Goal: Task Accomplishment & Management: Manage account settings

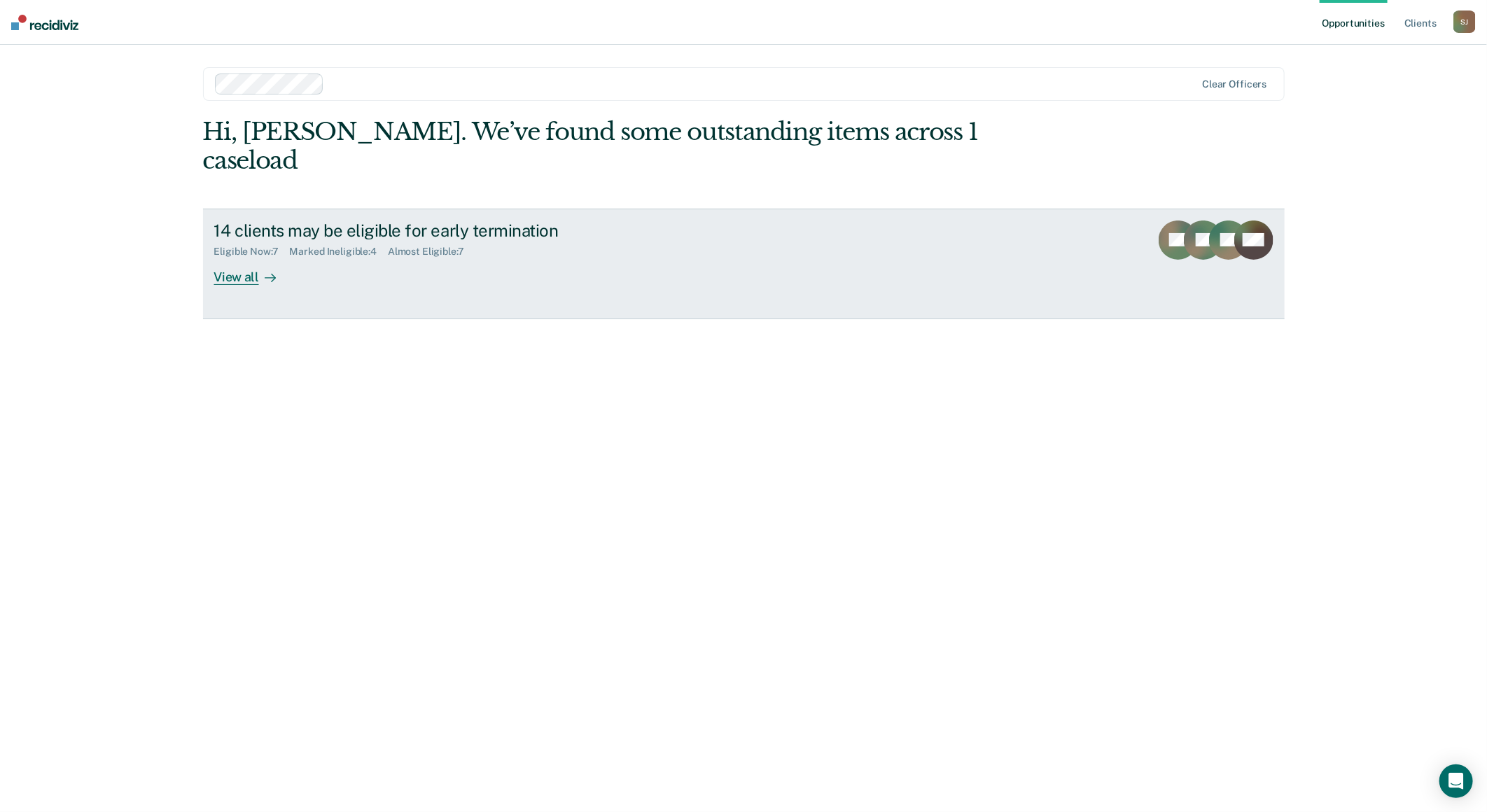
click at [252, 257] on div "View all" at bounding box center [253, 271] width 79 height 28
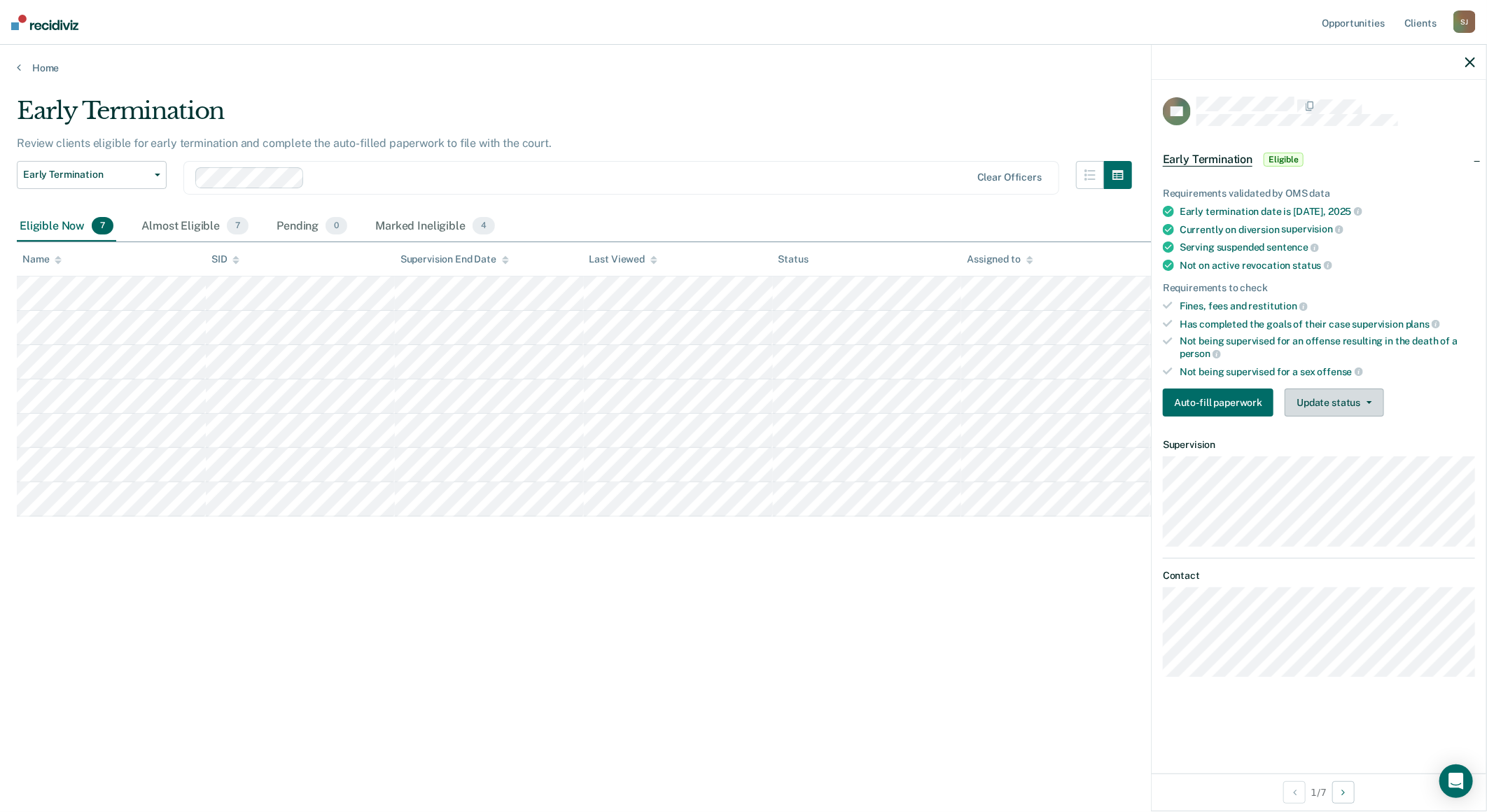
click at [1342, 404] on button "Update status" at bounding box center [1334, 402] width 99 height 28
click at [1358, 449] on button "Mark Ineligible" at bounding box center [1352, 458] width 135 height 23
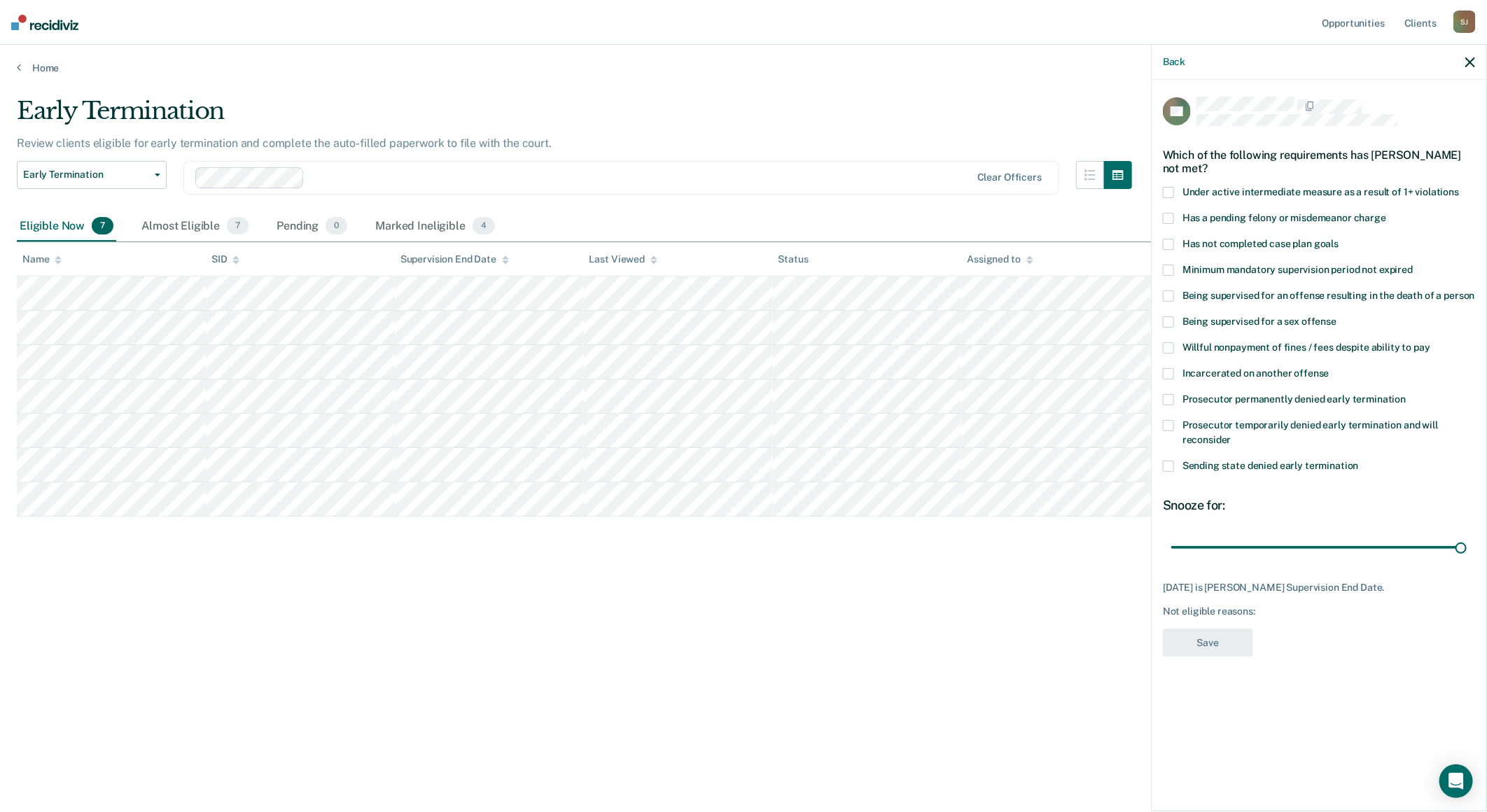
click at [1177, 240] on label "Has not completed case plan goals" at bounding box center [1318, 245] width 312 height 15
click at [1338, 238] on input "Has not completed case plan goals" at bounding box center [1338, 238] width 0 height 0
click at [1213, 640] on button "Save" at bounding box center [1208, 643] width 91 height 29
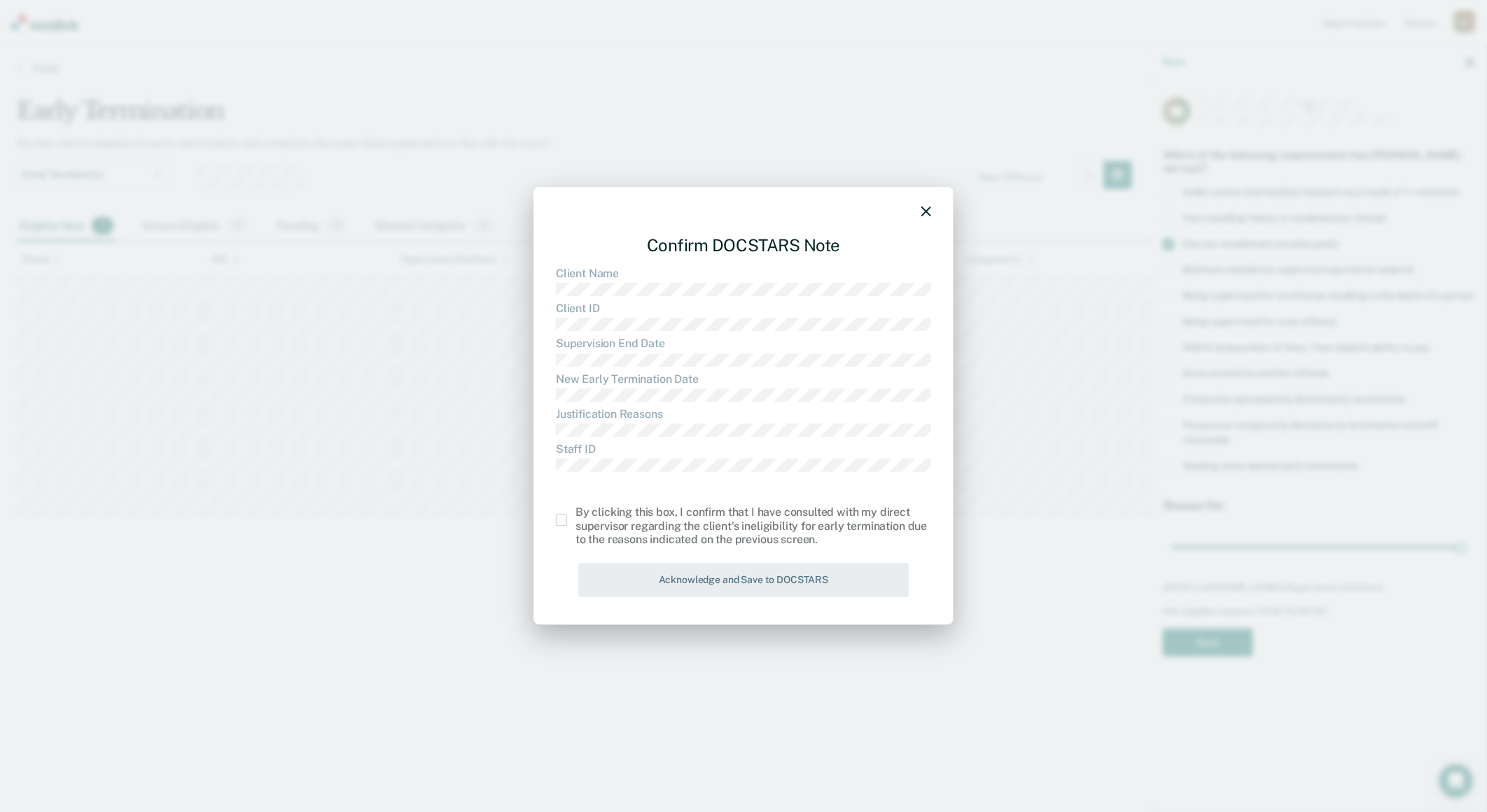
click at [565, 526] on div "By clicking this box, I confirm that I have consulted with my direct supervisor…" at bounding box center [743, 526] width 375 height 40
click at [565, 523] on span at bounding box center [561, 519] width 11 height 11
click at [575, 514] on input "checkbox" at bounding box center [575, 514] width 0 height 0
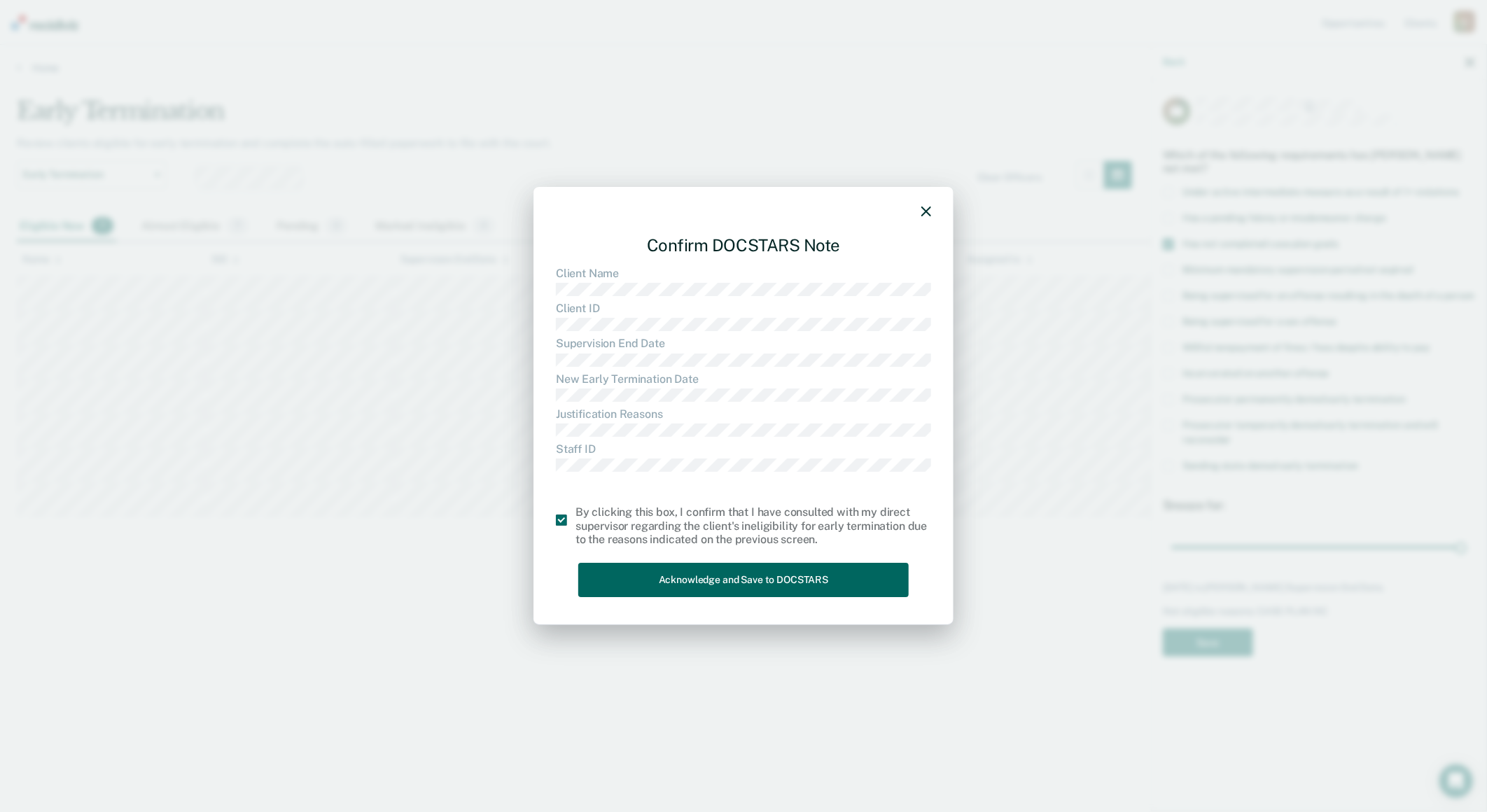
click at [670, 570] on button "Acknowledge and Save to DOCSTARS" at bounding box center [743, 579] width 330 height 34
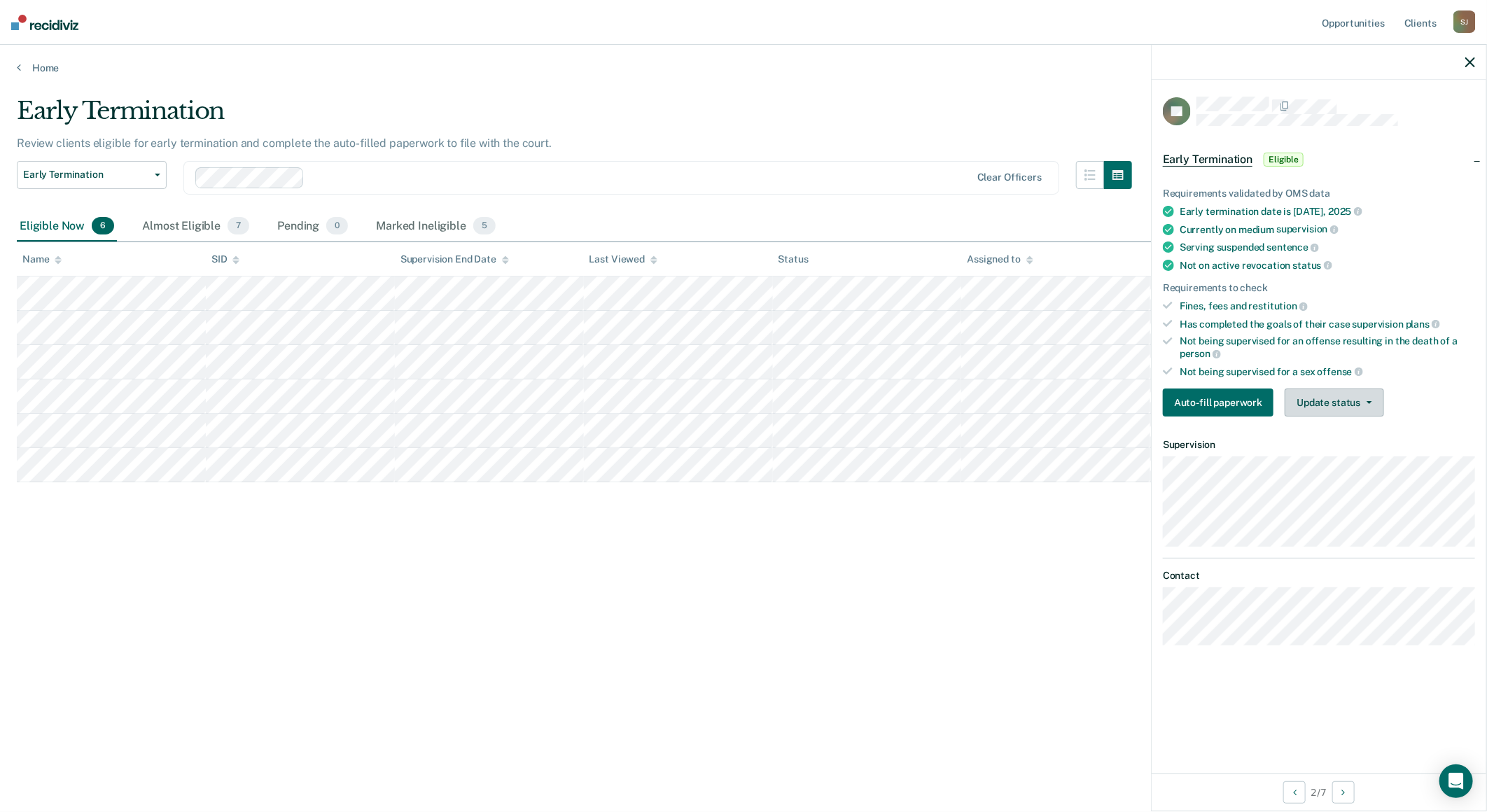
click at [1347, 403] on button "Update status" at bounding box center [1334, 402] width 99 height 28
click at [1342, 447] on button "Mark Ineligible" at bounding box center [1352, 458] width 135 height 23
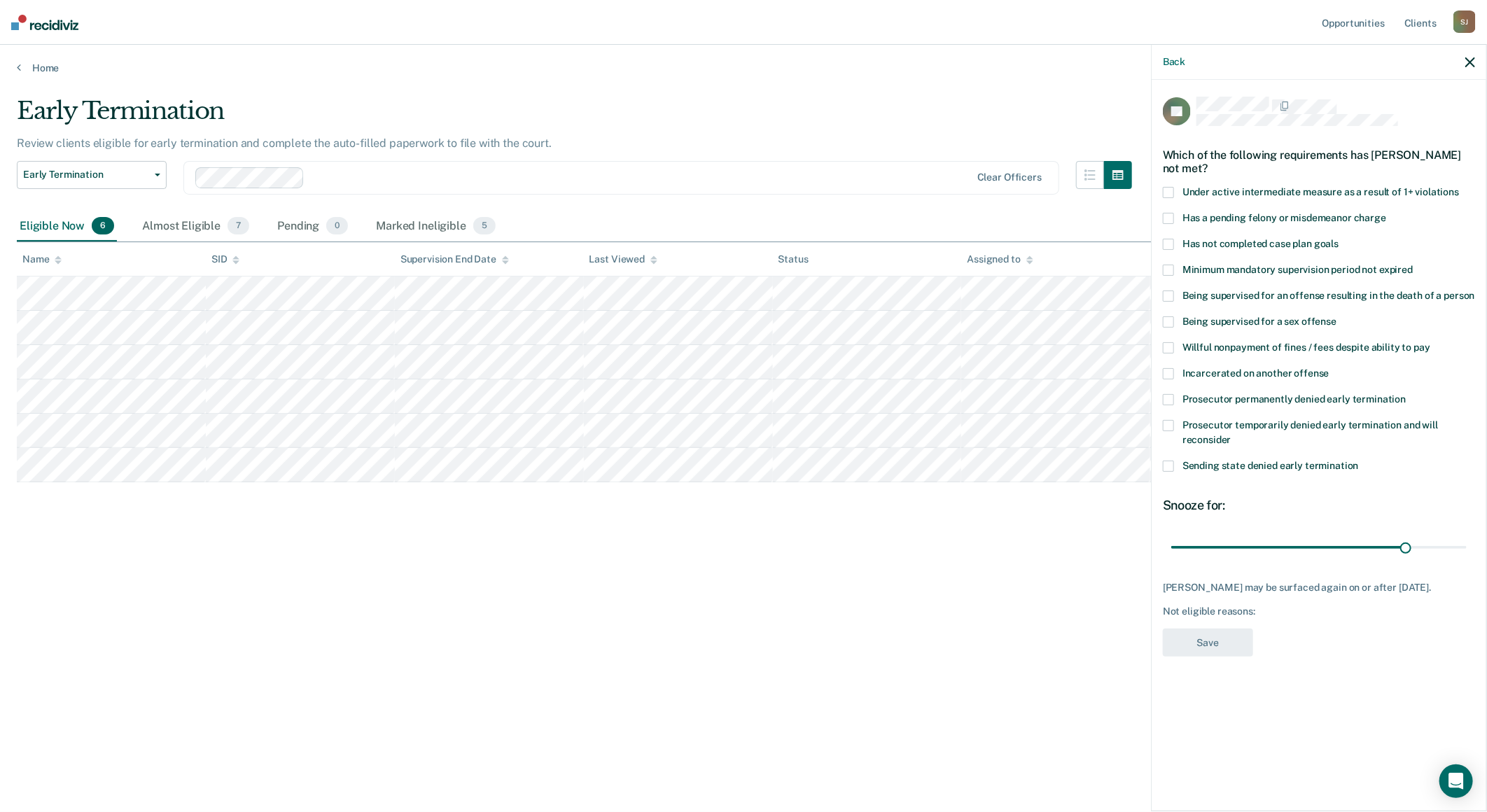
click at [1167, 243] on span at bounding box center [1168, 243] width 11 height 11
click at [1338, 238] on input "Has not completed case plan goals" at bounding box center [1338, 238] width 0 height 0
drag, startPoint x: 1405, startPoint y: 550, endPoint x: 1452, endPoint y: 557, distance: 47.5
click at [1451, 556] on input "range" at bounding box center [1319, 547] width 296 height 25
drag, startPoint x: 1461, startPoint y: 543, endPoint x: 1506, endPoint y: 544, distance: 45.0
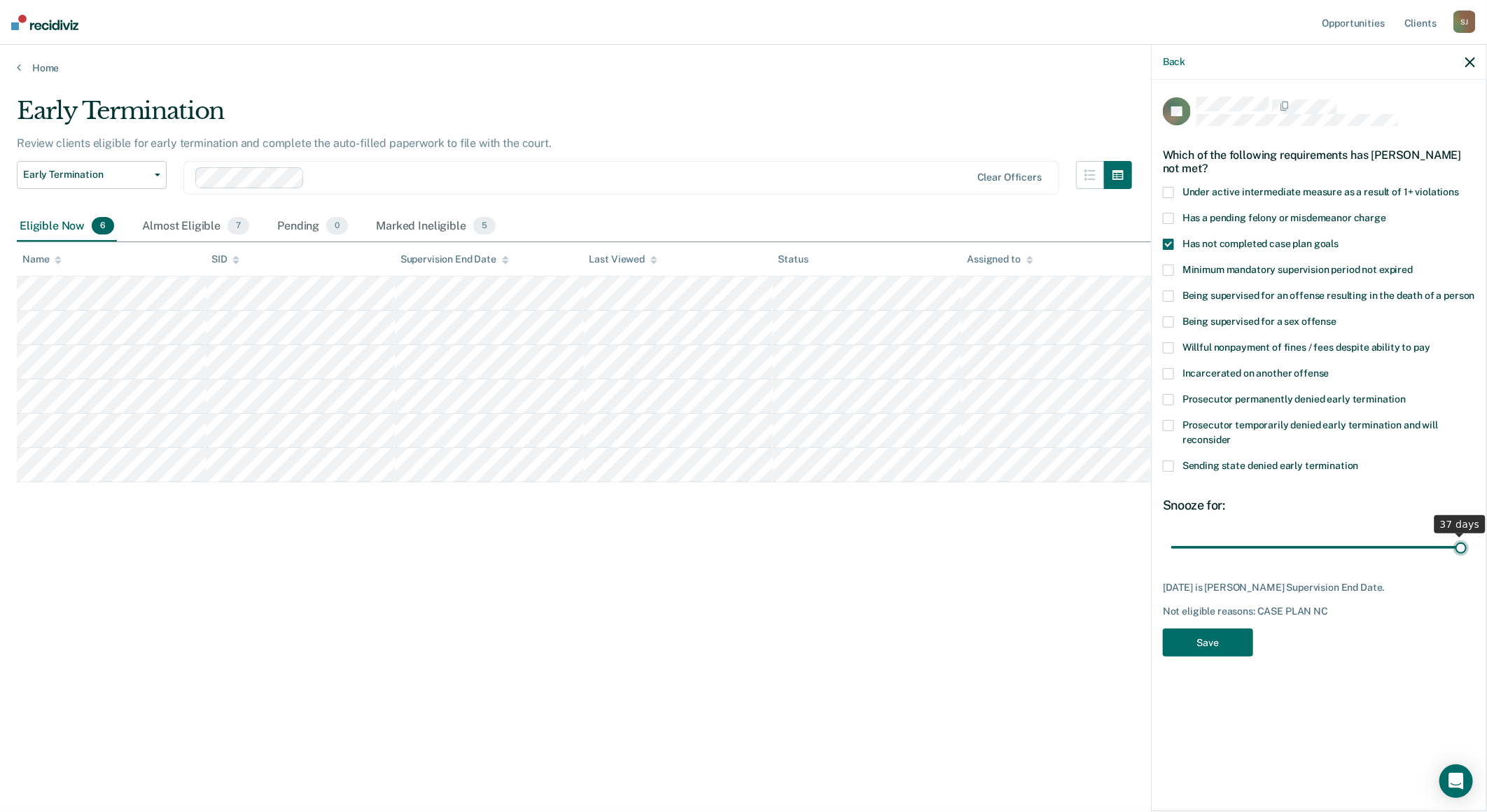
type input "37"
click at [1466, 544] on input "range" at bounding box center [1319, 547] width 296 height 25
click at [1217, 649] on button "Save" at bounding box center [1208, 643] width 91 height 29
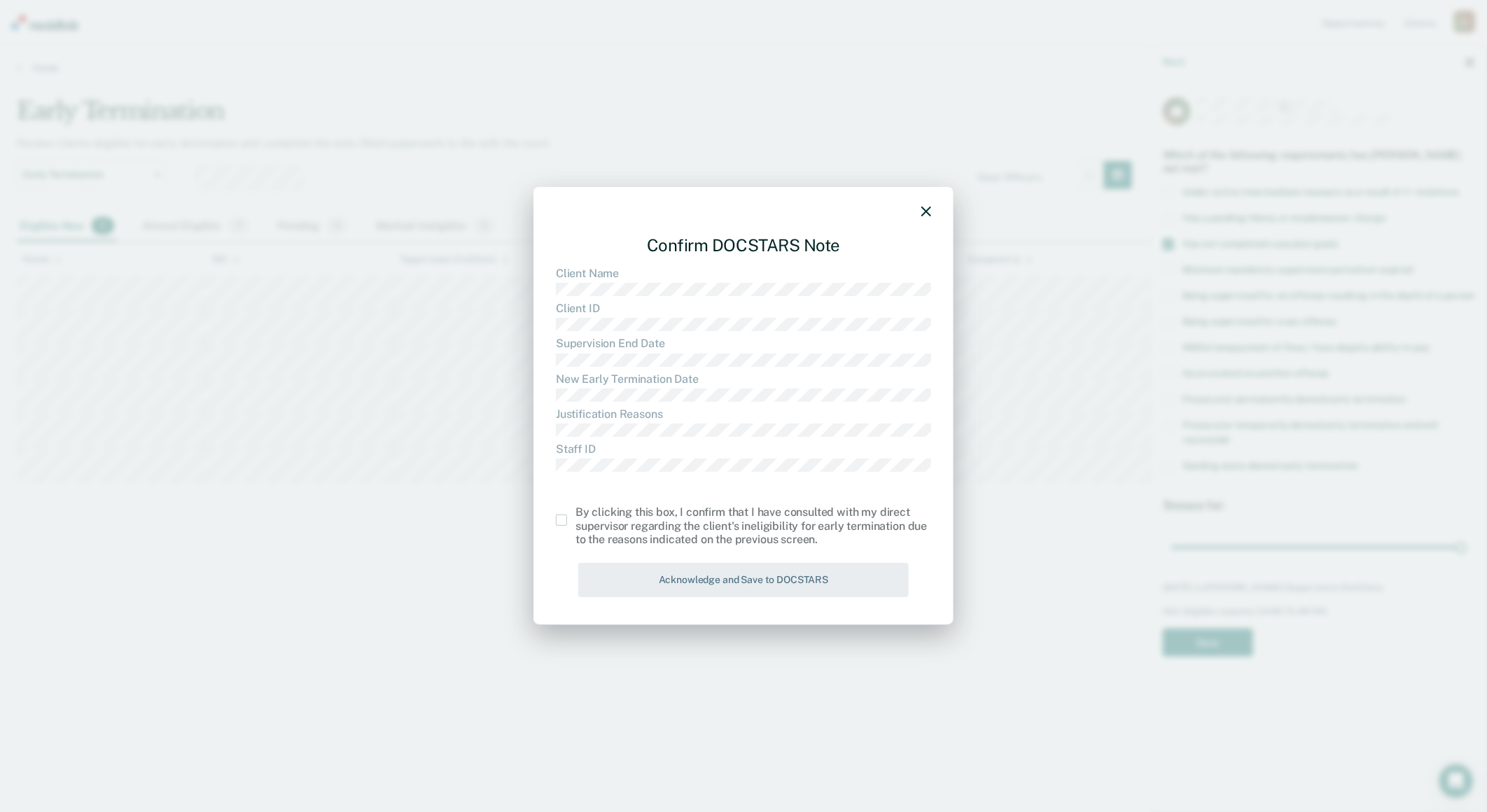
click at [562, 512] on div "By clicking this box, I confirm that I have consulted with my direct supervisor…" at bounding box center [743, 526] width 375 height 40
click at [563, 519] on span at bounding box center [561, 519] width 11 height 11
click at [575, 514] on input "checkbox" at bounding box center [575, 514] width 0 height 0
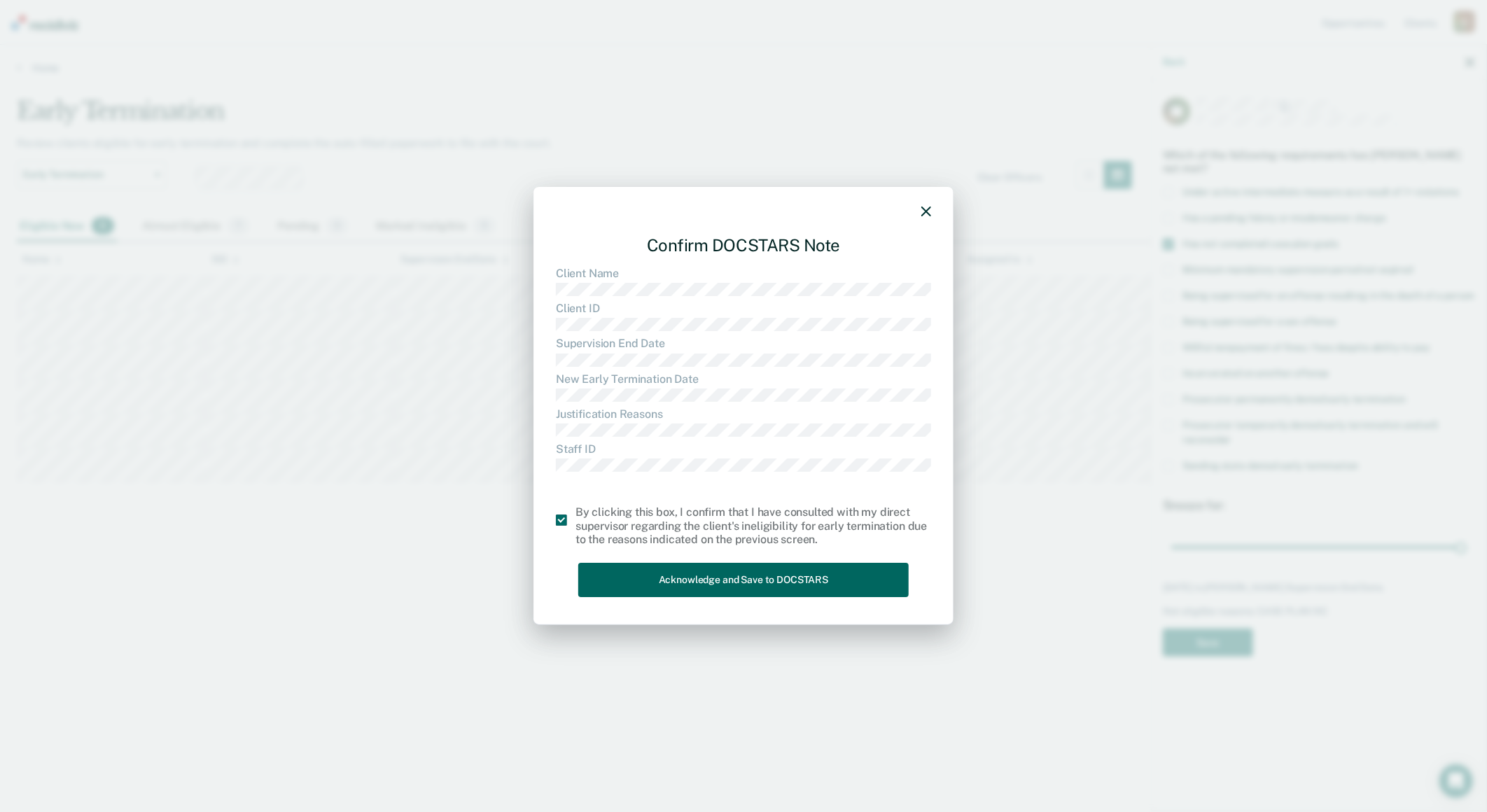
click at [695, 588] on button "Acknowledge and Save to DOCSTARS" at bounding box center [743, 579] width 330 height 34
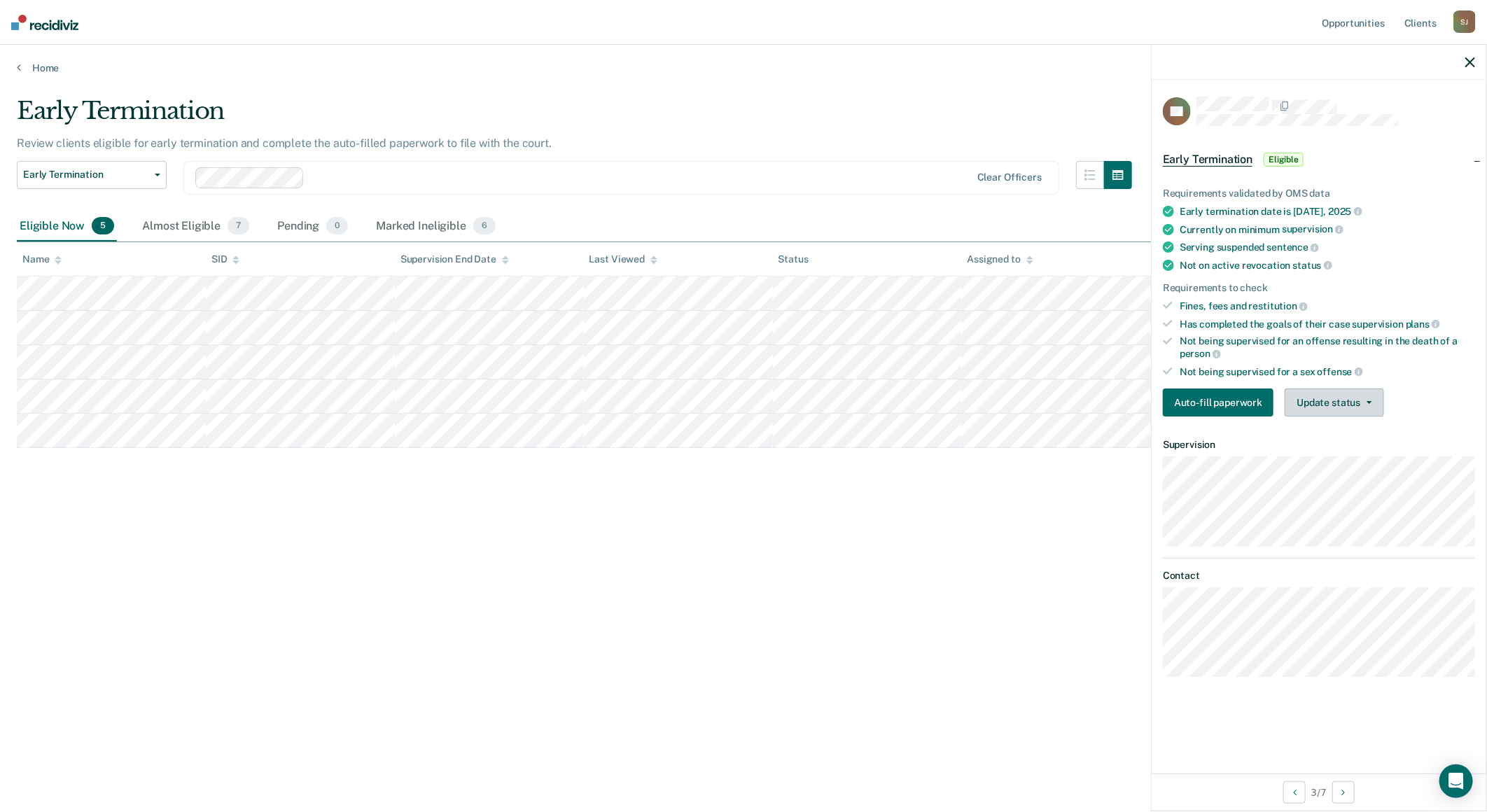
click at [1320, 397] on button "Update status" at bounding box center [1334, 402] width 99 height 28
click at [1325, 448] on button "Mark Ineligible" at bounding box center [1352, 458] width 135 height 23
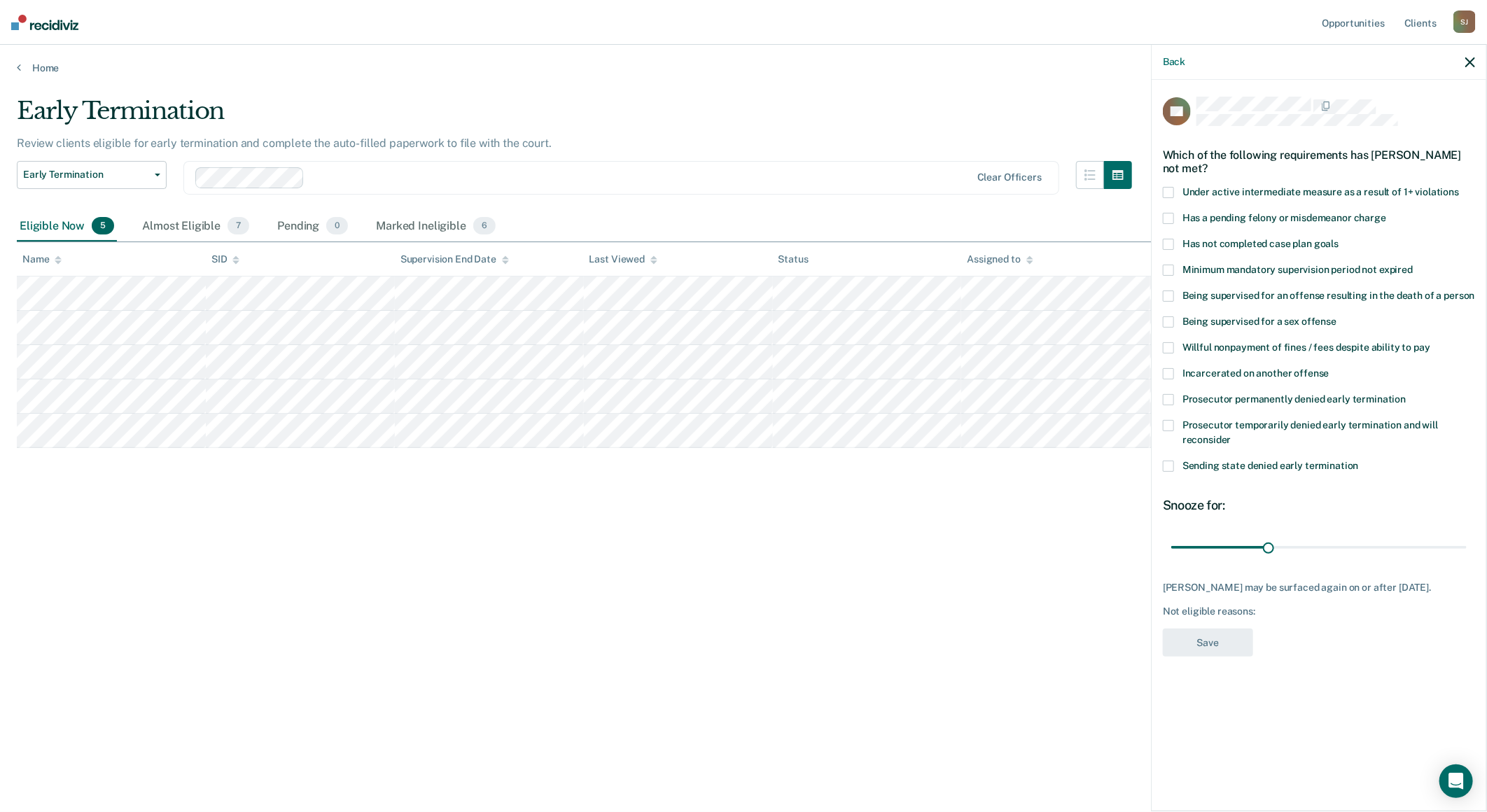
click at [1165, 238] on span at bounding box center [1168, 243] width 11 height 11
click at [1338, 238] on input "Has not completed case plan goals" at bounding box center [1338, 238] width 0 height 0
drag, startPoint x: 1270, startPoint y: 543, endPoint x: 1606, endPoint y: 570, distance: 337.1
type input "91"
click at [1466, 560] on input "range" at bounding box center [1319, 547] width 296 height 25
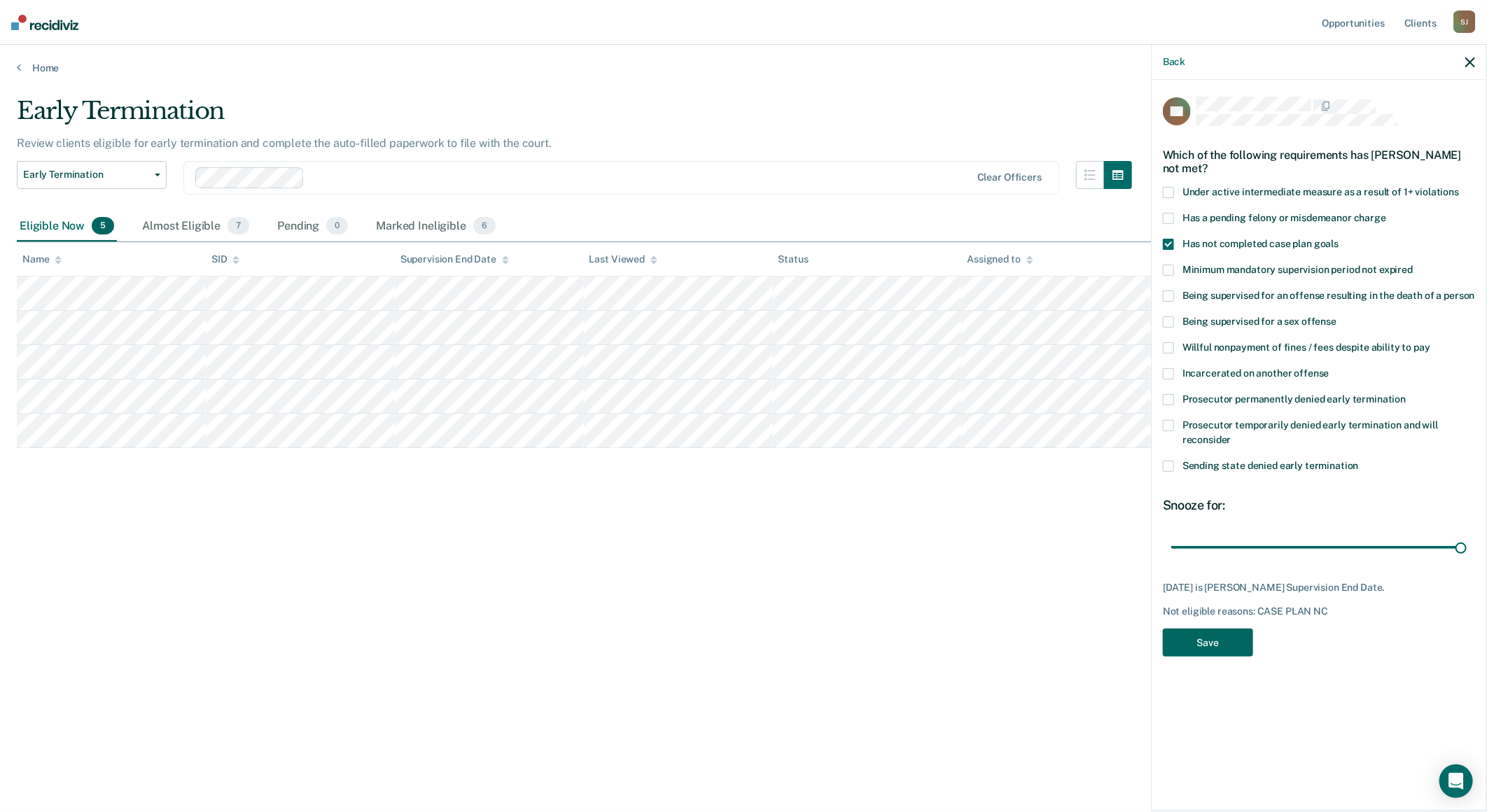
click at [1188, 635] on button "Save" at bounding box center [1208, 643] width 91 height 29
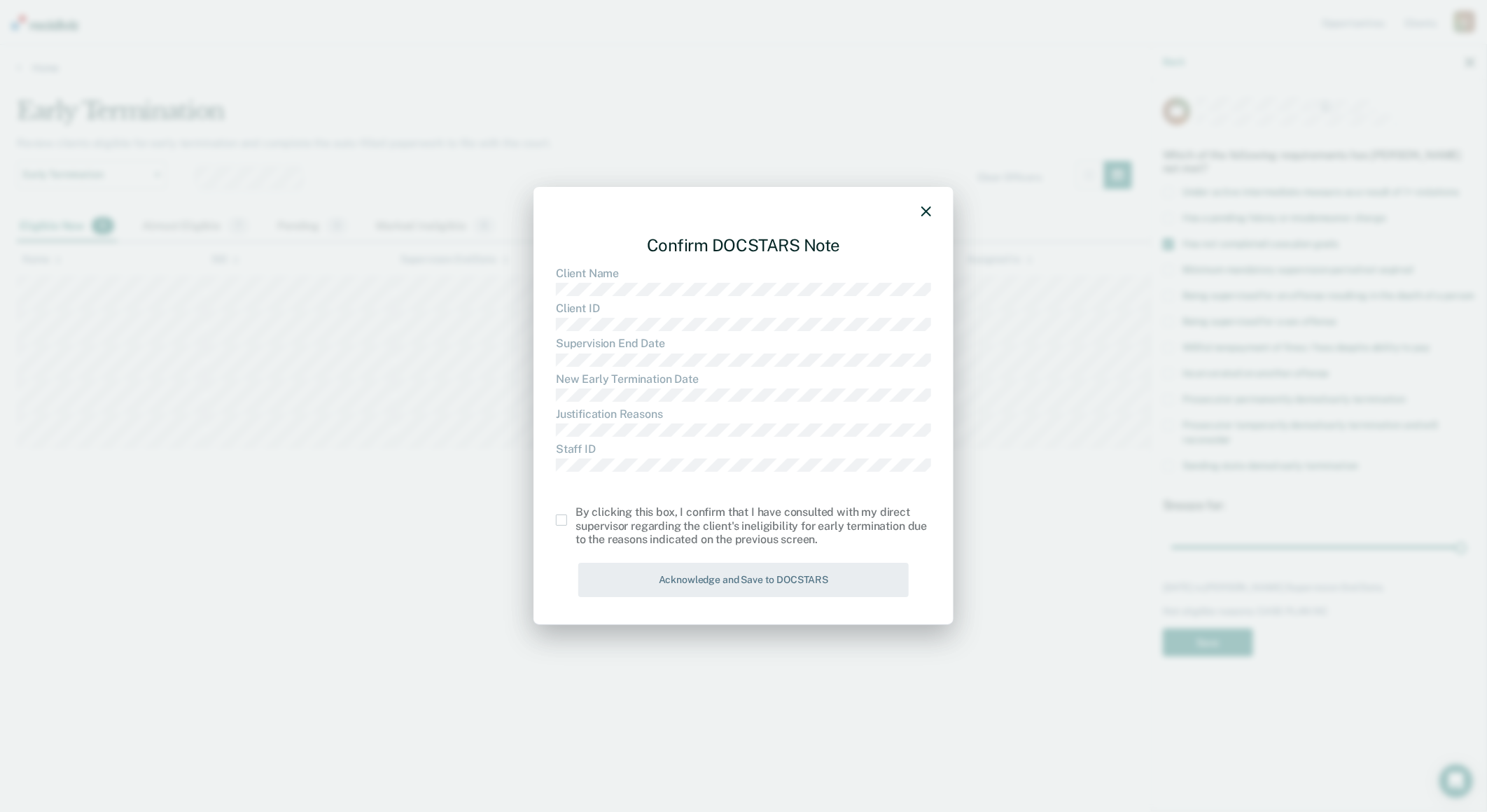
click at [562, 518] on span at bounding box center [561, 519] width 11 height 11
click at [575, 514] on input "checkbox" at bounding box center [575, 514] width 0 height 0
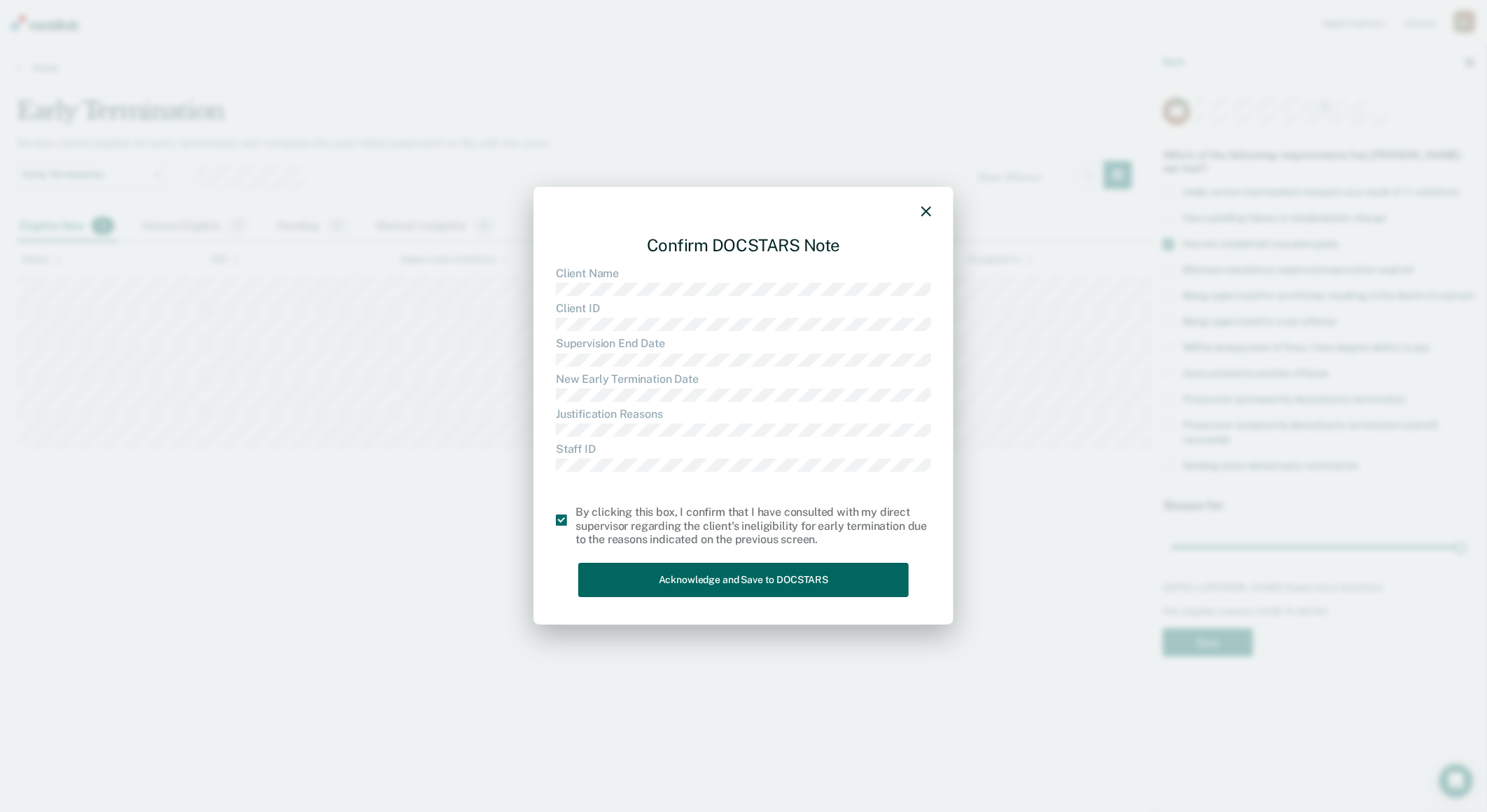
click at [698, 573] on button "Acknowledge and Save to DOCSTARS" at bounding box center [743, 579] width 330 height 34
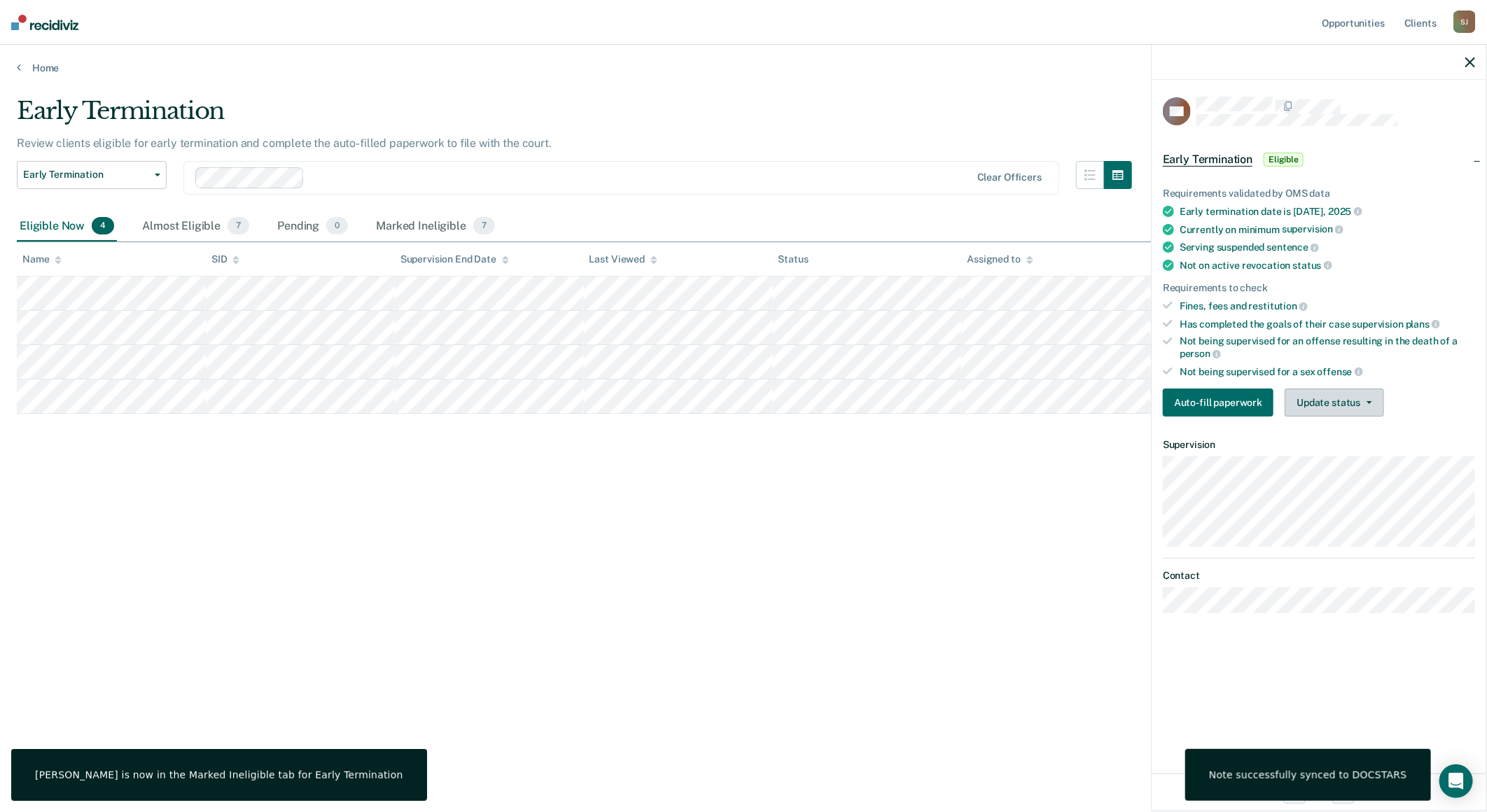
click at [1361, 401] on span "button" at bounding box center [1366, 402] width 11 height 3
click at [1363, 426] on button "[PERSON_NAME]" at bounding box center [1352, 436] width 135 height 23
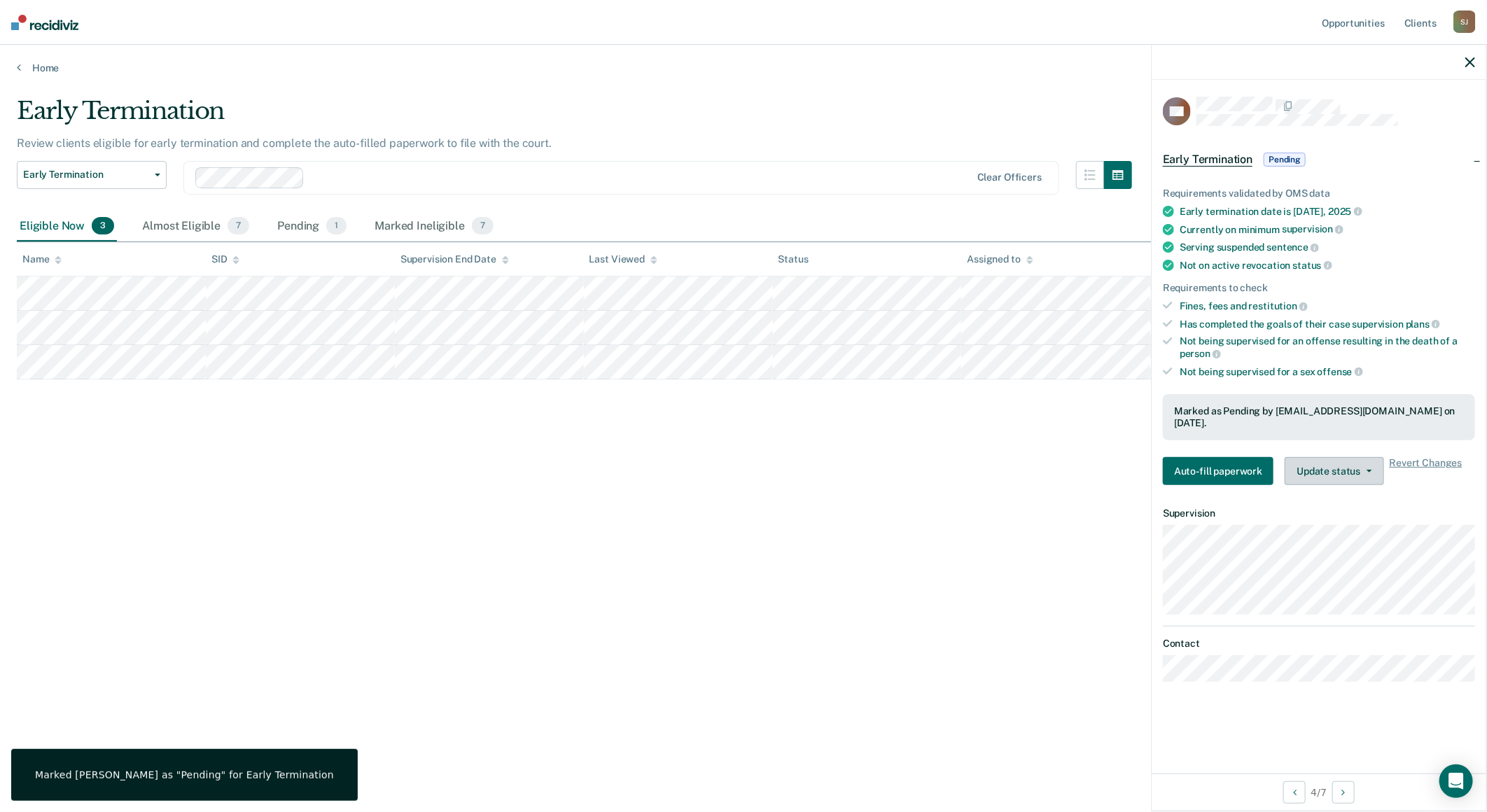
click at [1367, 457] on button "Update status" at bounding box center [1334, 471] width 99 height 28
click at [1422, 457] on span "Revert Changes" at bounding box center [1426, 471] width 73 height 28
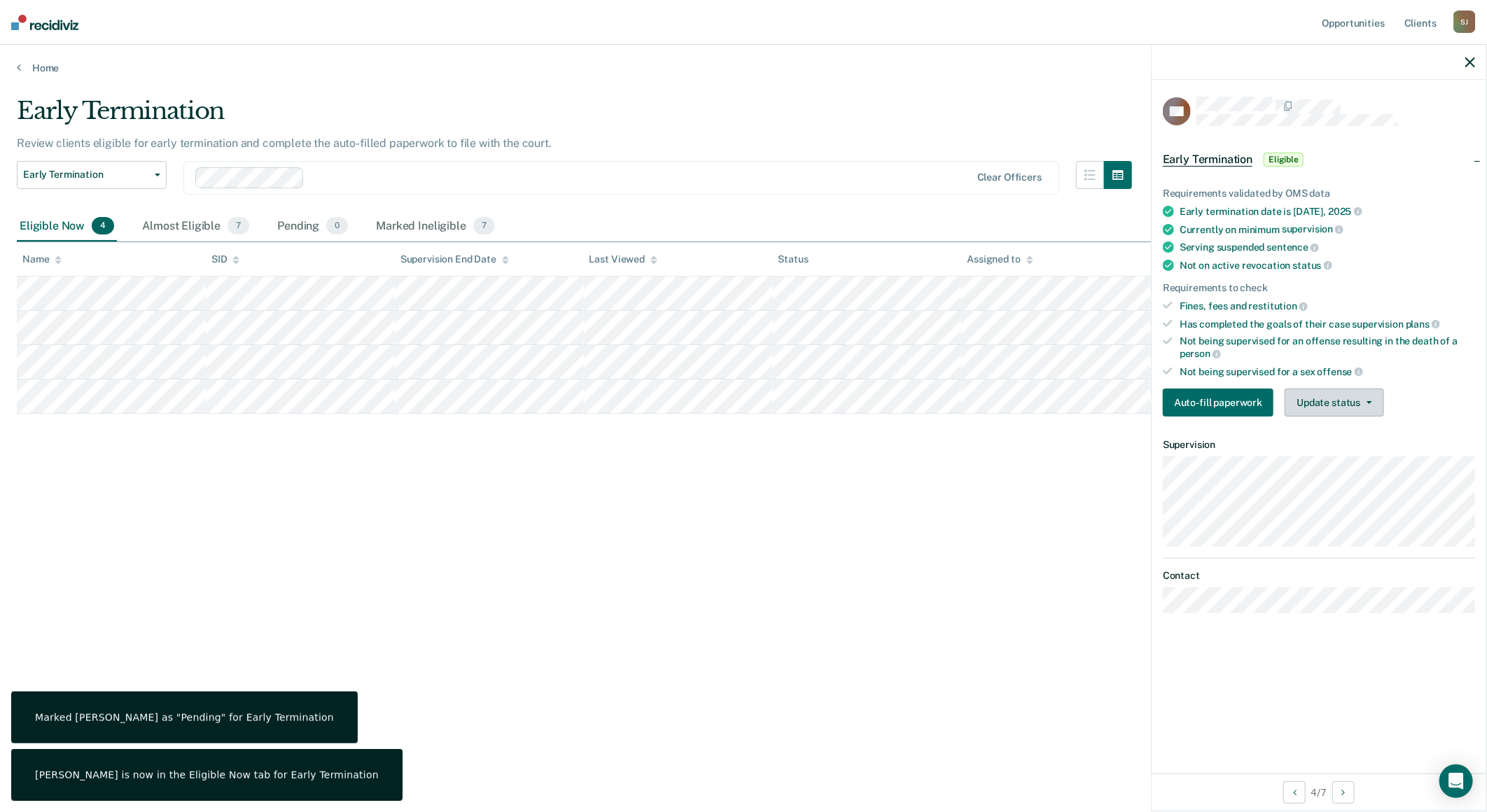
click at [1317, 402] on button "Update status" at bounding box center [1334, 402] width 99 height 28
click at [1328, 453] on button "Mark Ineligible" at bounding box center [1352, 458] width 135 height 23
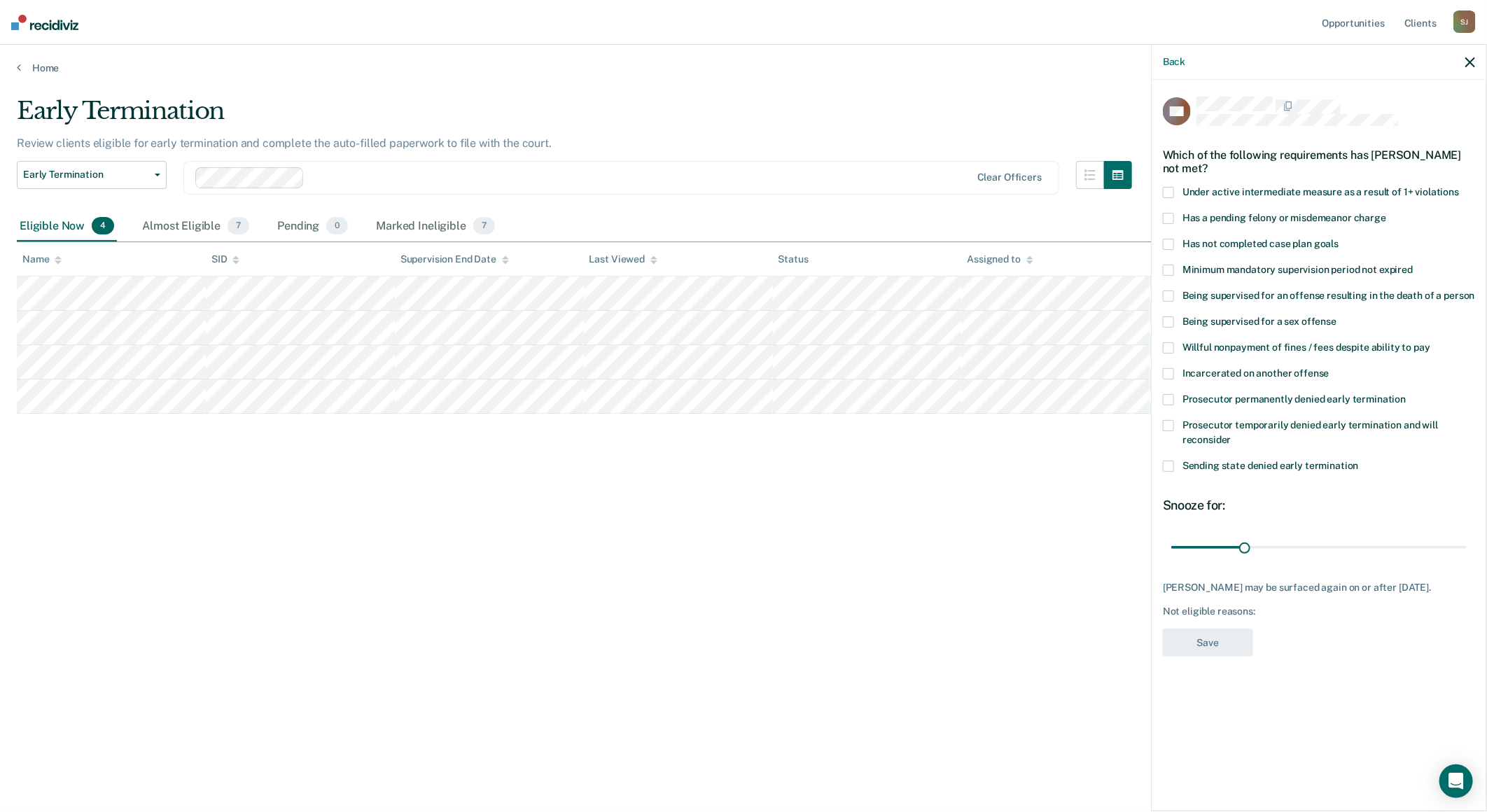
click at [1166, 238] on span at bounding box center [1168, 243] width 11 height 11
click at [1338, 238] on input "Has not completed case plan goals" at bounding box center [1338, 238] width 0 height 0
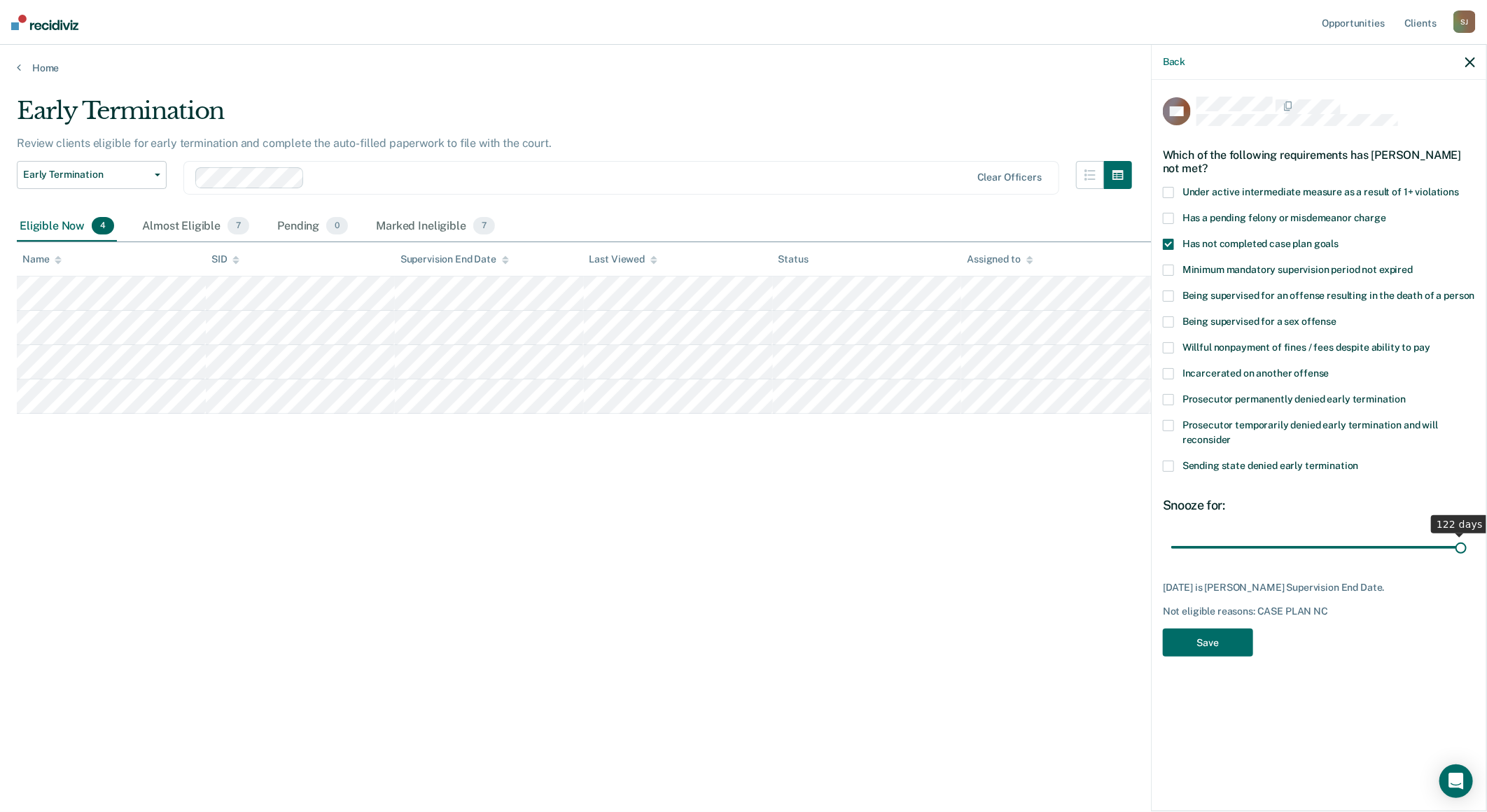
drag, startPoint x: 1249, startPoint y: 542, endPoint x: 1544, endPoint y: 552, distance: 295.2
type input "122"
click at [1466, 552] on input "range" at bounding box center [1319, 547] width 296 height 25
click at [1200, 638] on button "Save" at bounding box center [1208, 643] width 91 height 29
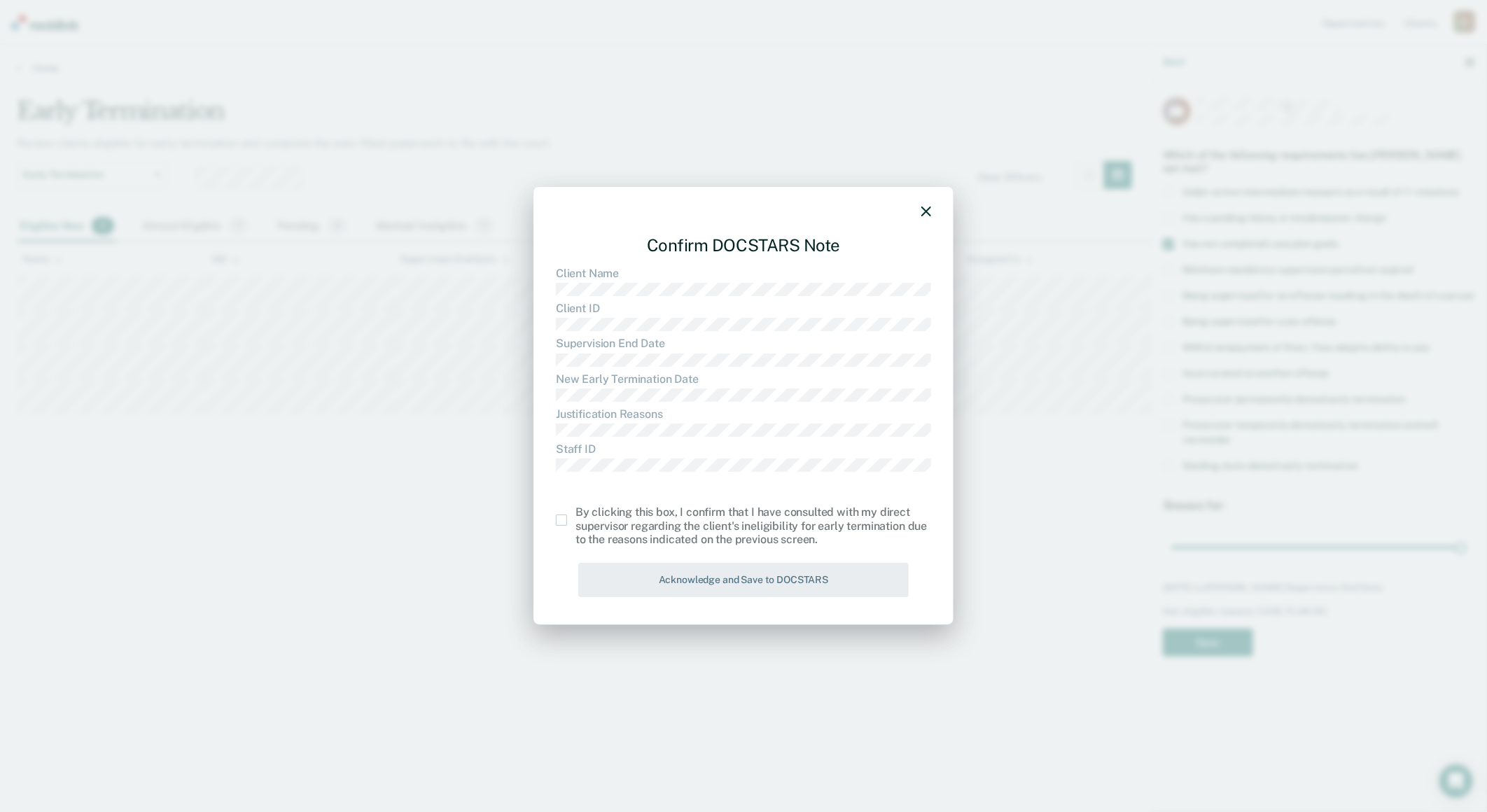
click at [548, 503] on div "Confirm DOCSTARS Note Client Name Client ID Supervision End Date New Early Term…" at bounding box center [743, 406] width 420 height 439
click at [569, 513] on div "By clicking this box, I confirm that I have consulted with my direct supervisor…" at bounding box center [743, 526] width 375 height 40
click at [568, 519] on label at bounding box center [566, 519] width 20 height 11
click at [575, 514] on input "checkbox" at bounding box center [575, 514] width 0 height 0
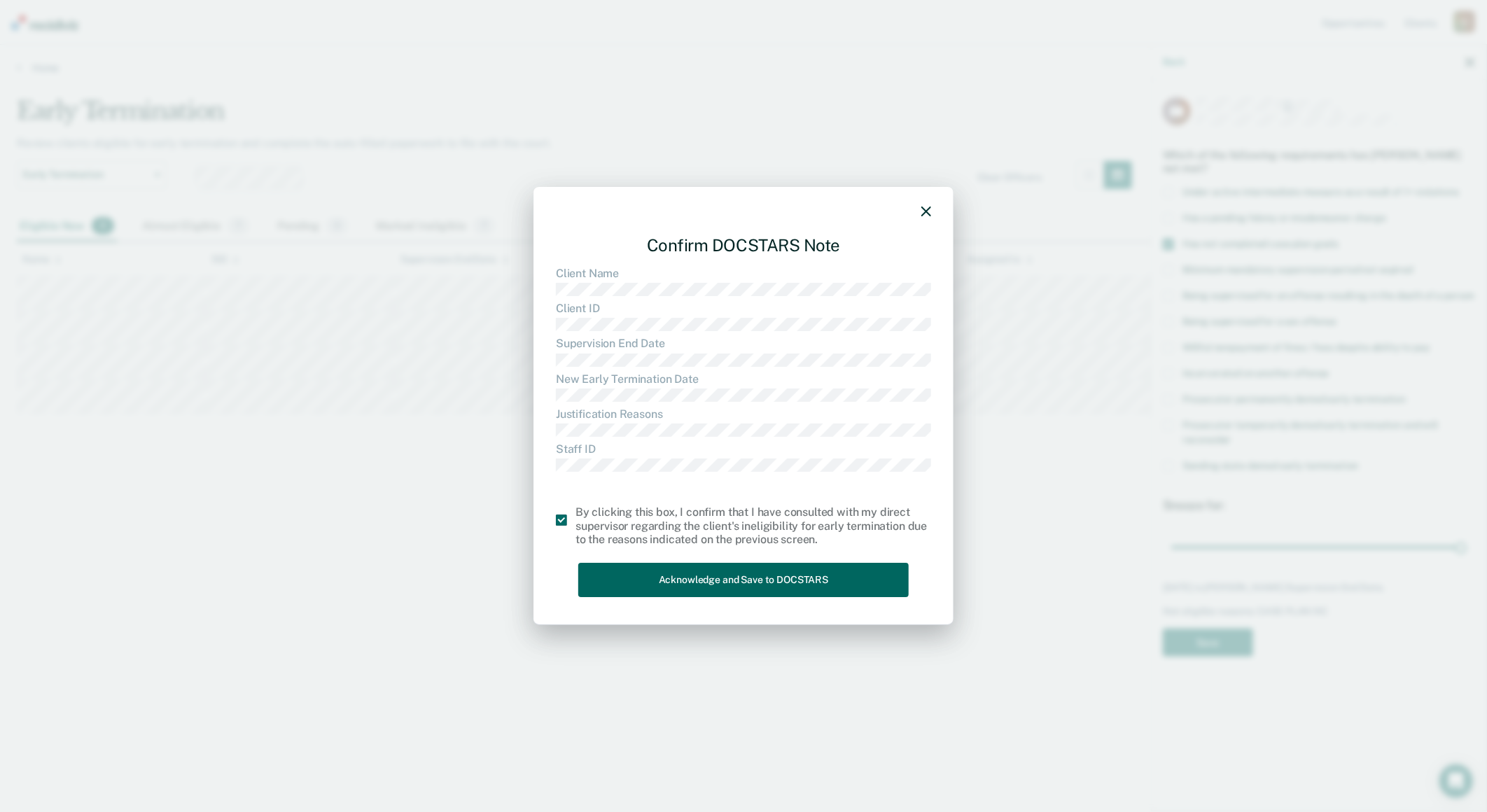
click at [682, 567] on button "Acknowledge and Save to DOCSTARS" at bounding box center [743, 579] width 330 height 34
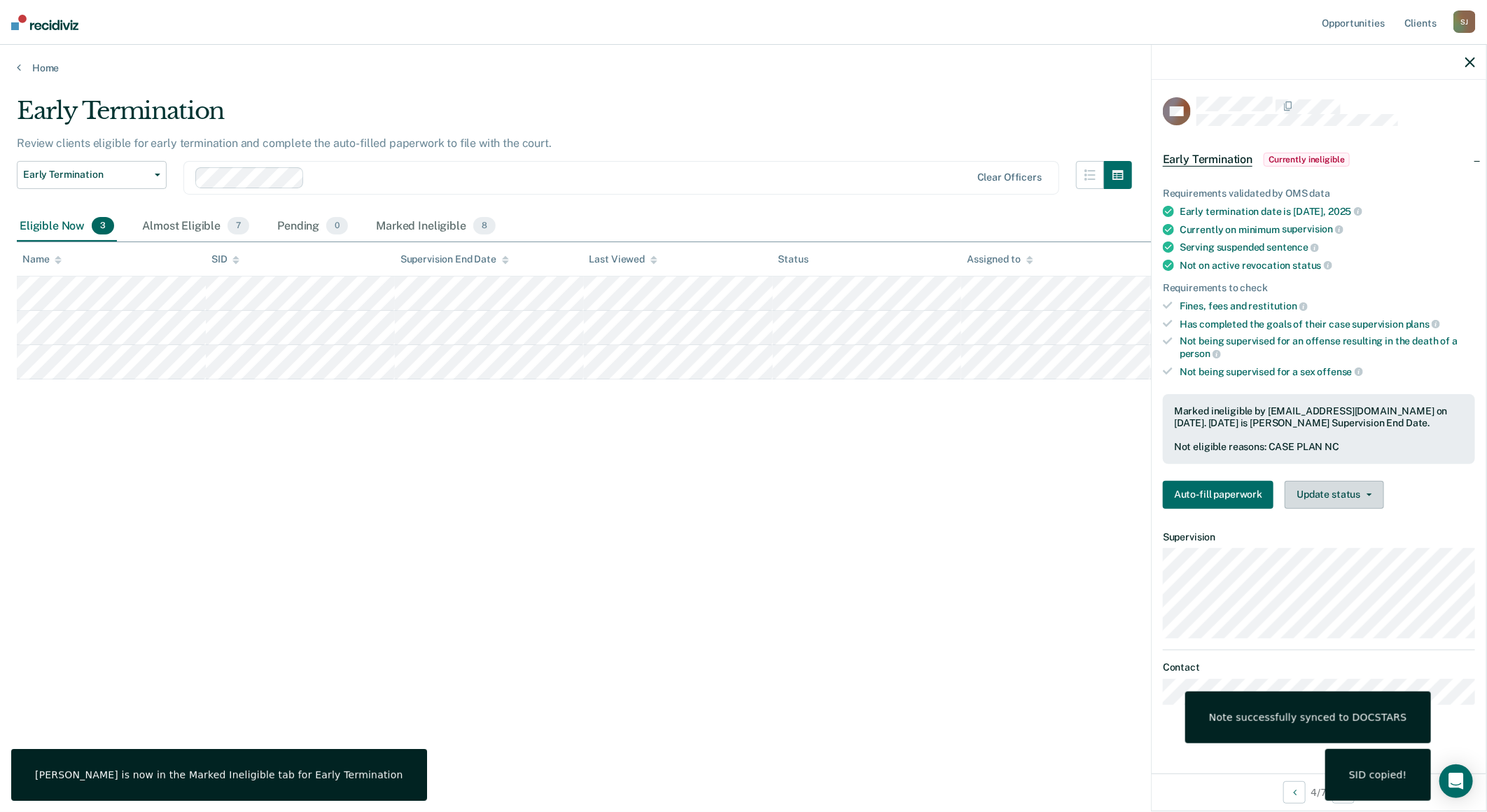
click at [1367, 495] on button "Update status" at bounding box center [1334, 495] width 99 height 28
click at [1355, 547] on button "Update Ineligibility" at bounding box center [1352, 551] width 135 height 23
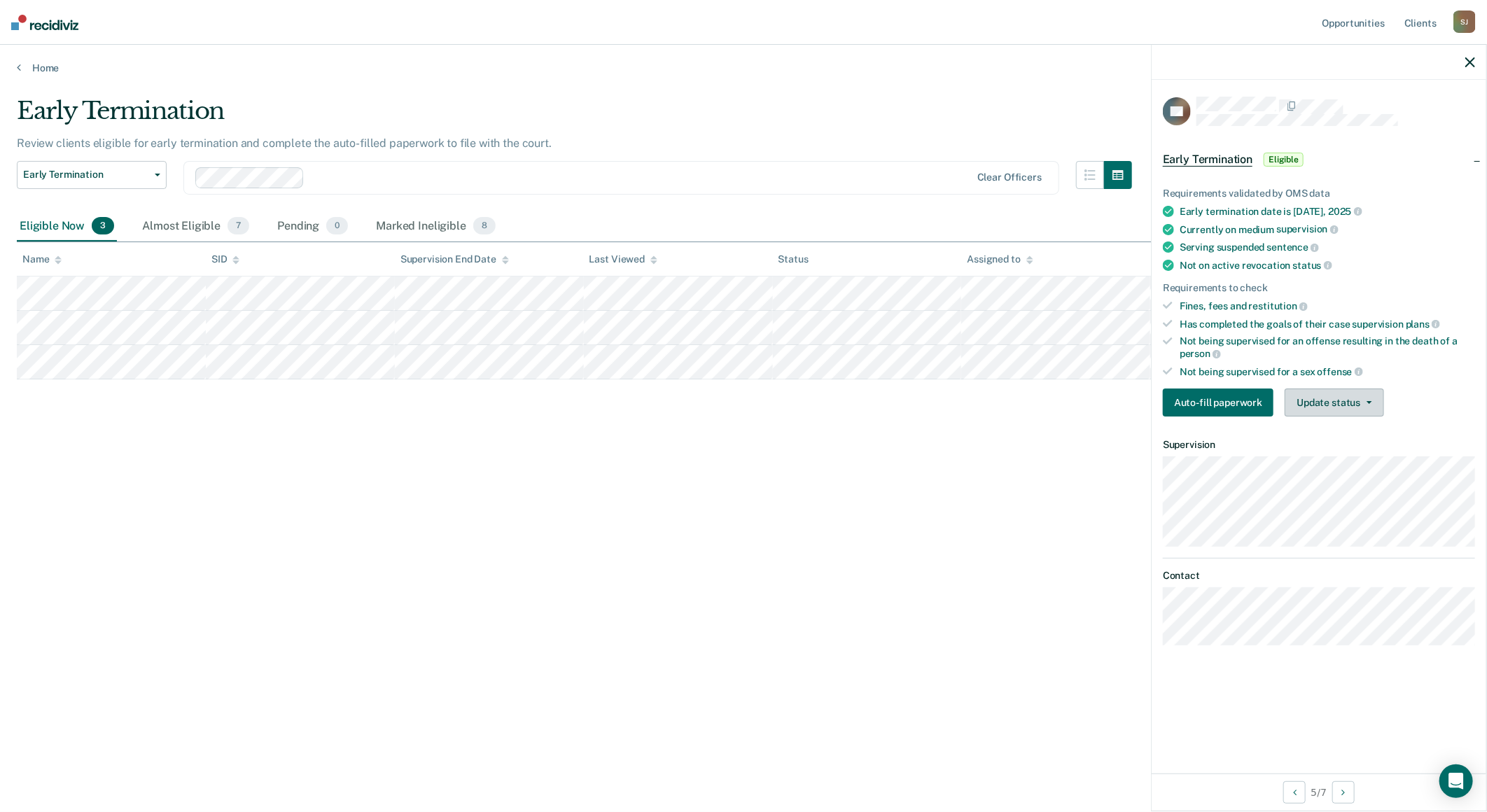
click at [1333, 399] on button "Update status" at bounding box center [1334, 402] width 99 height 28
click at [1338, 453] on button "Mark Ineligible" at bounding box center [1352, 458] width 135 height 23
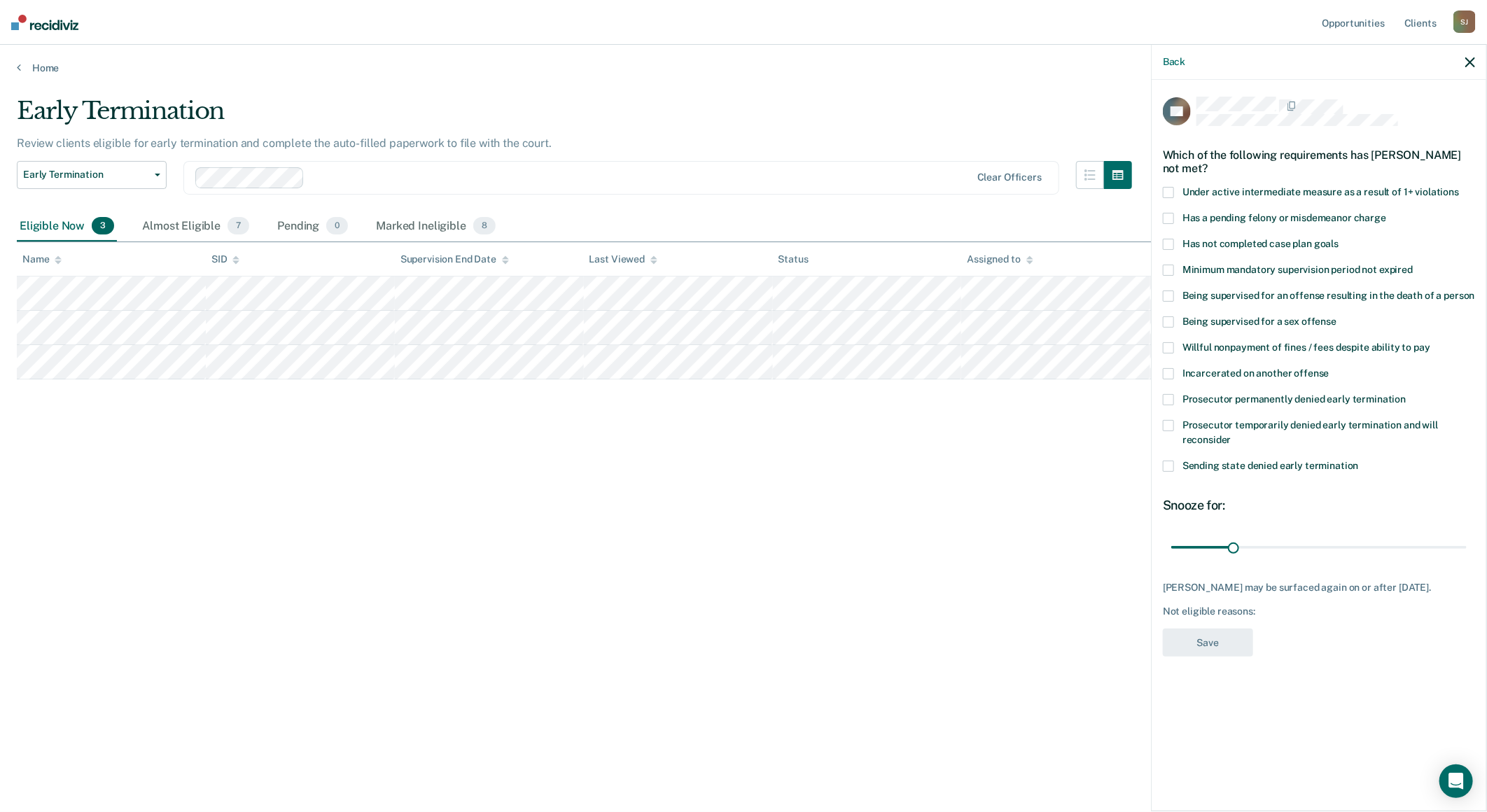
click at [1172, 243] on span at bounding box center [1168, 243] width 11 height 11
click at [1338, 238] on input "Has not completed case plan goals" at bounding box center [1338, 238] width 0 height 0
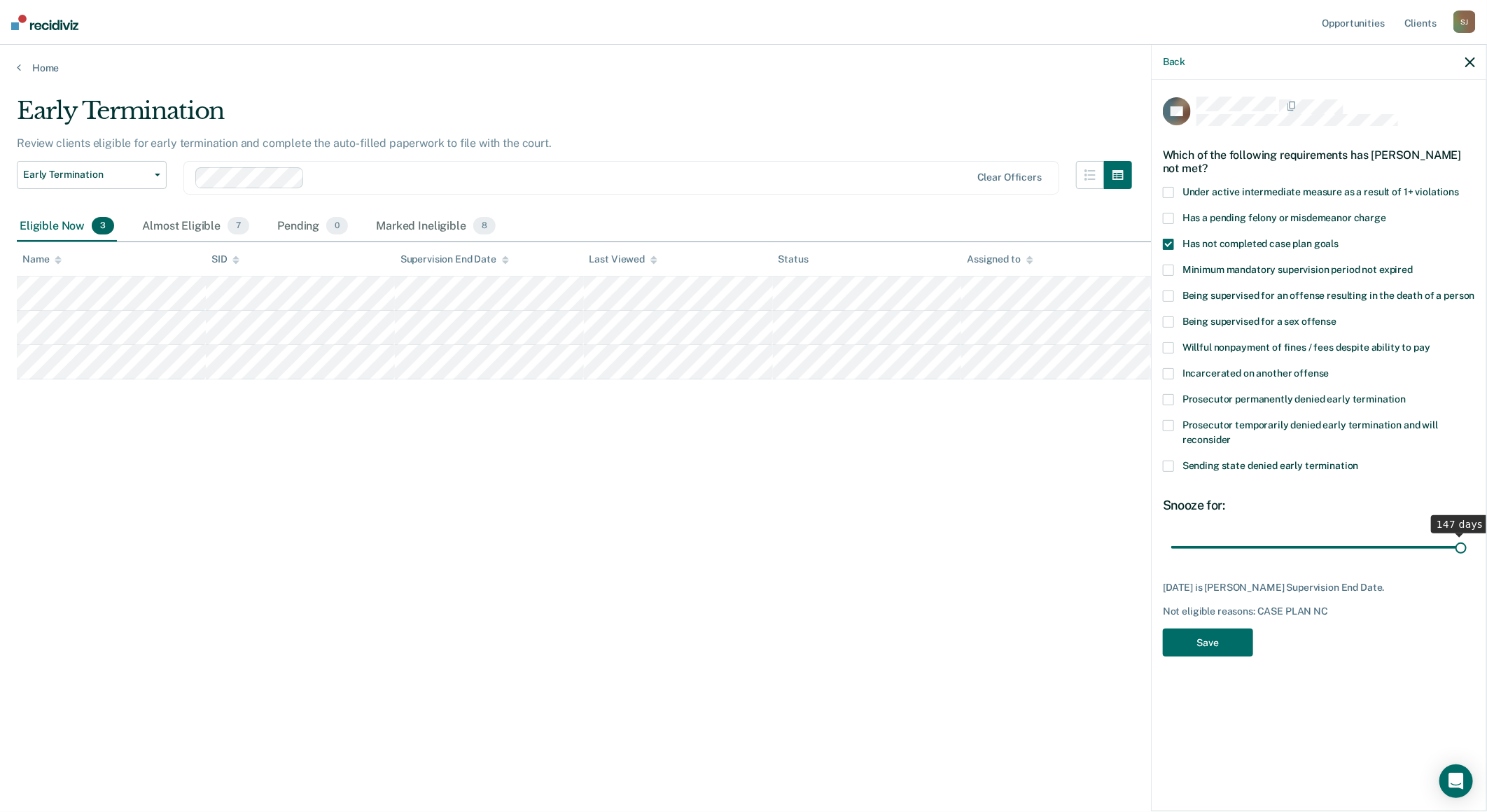
drag, startPoint x: 1238, startPoint y: 552, endPoint x: 1669, endPoint y: 596, distance: 433.2
type input "147"
click at [1466, 560] on input "range" at bounding box center [1319, 547] width 296 height 25
click at [1222, 649] on button "Save" at bounding box center [1208, 643] width 91 height 29
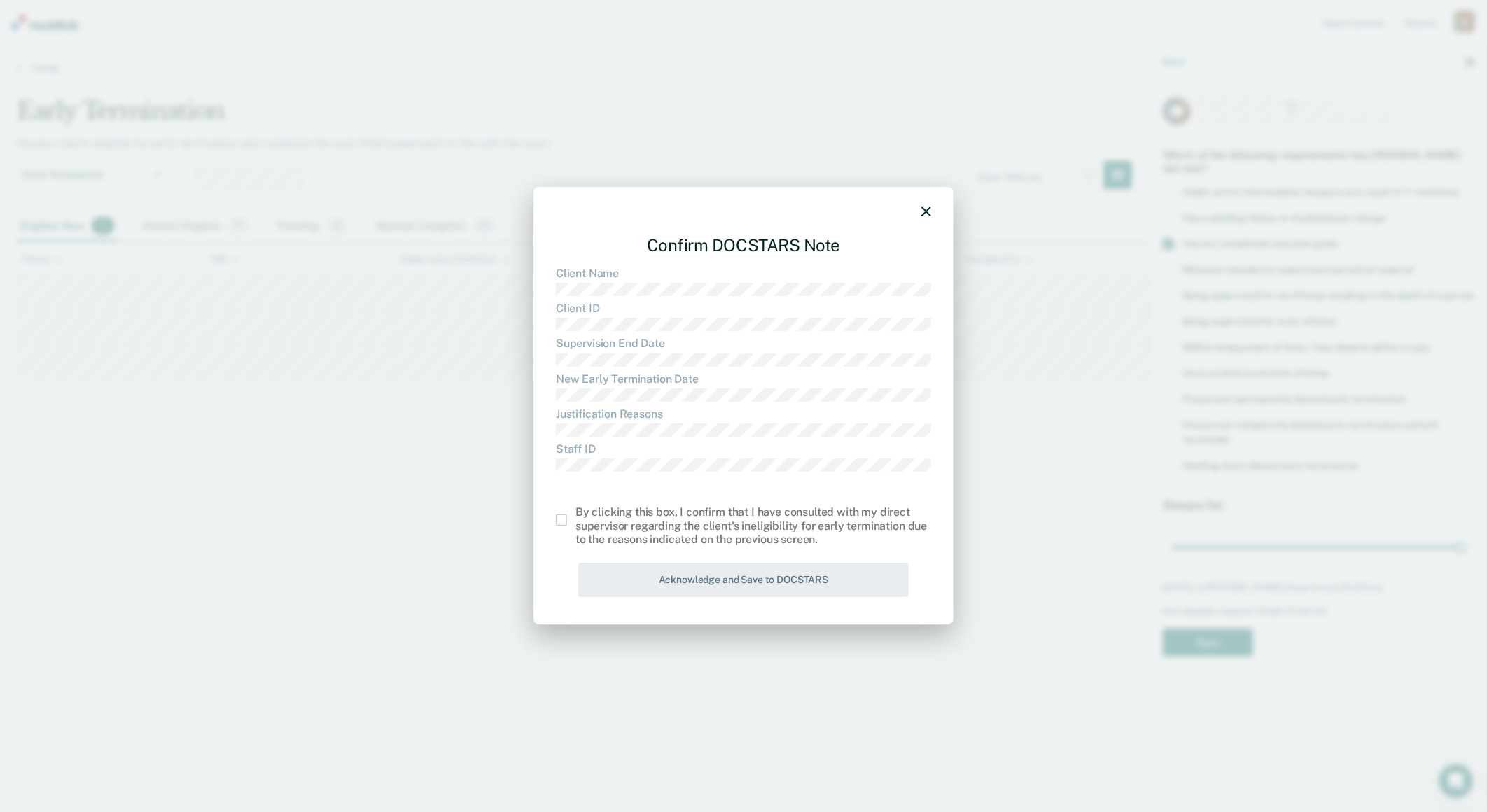
click at [563, 526] on span at bounding box center [561, 519] width 11 height 11
click at [575, 514] on input "checkbox" at bounding box center [575, 514] width 0 height 0
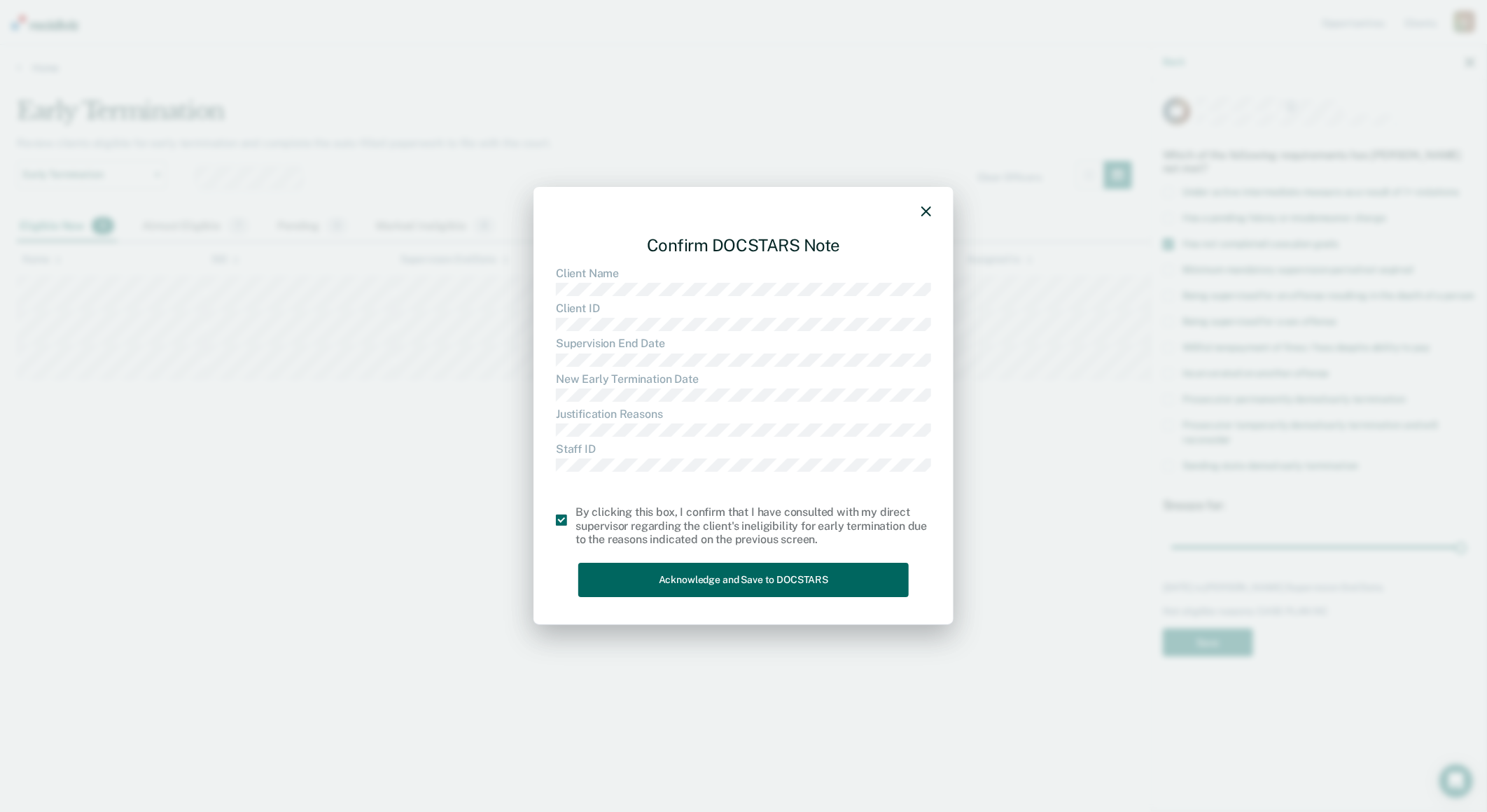
click at [635, 572] on button "Acknowledge and Save to DOCSTARS" at bounding box center [743, 579] width 330 height 34
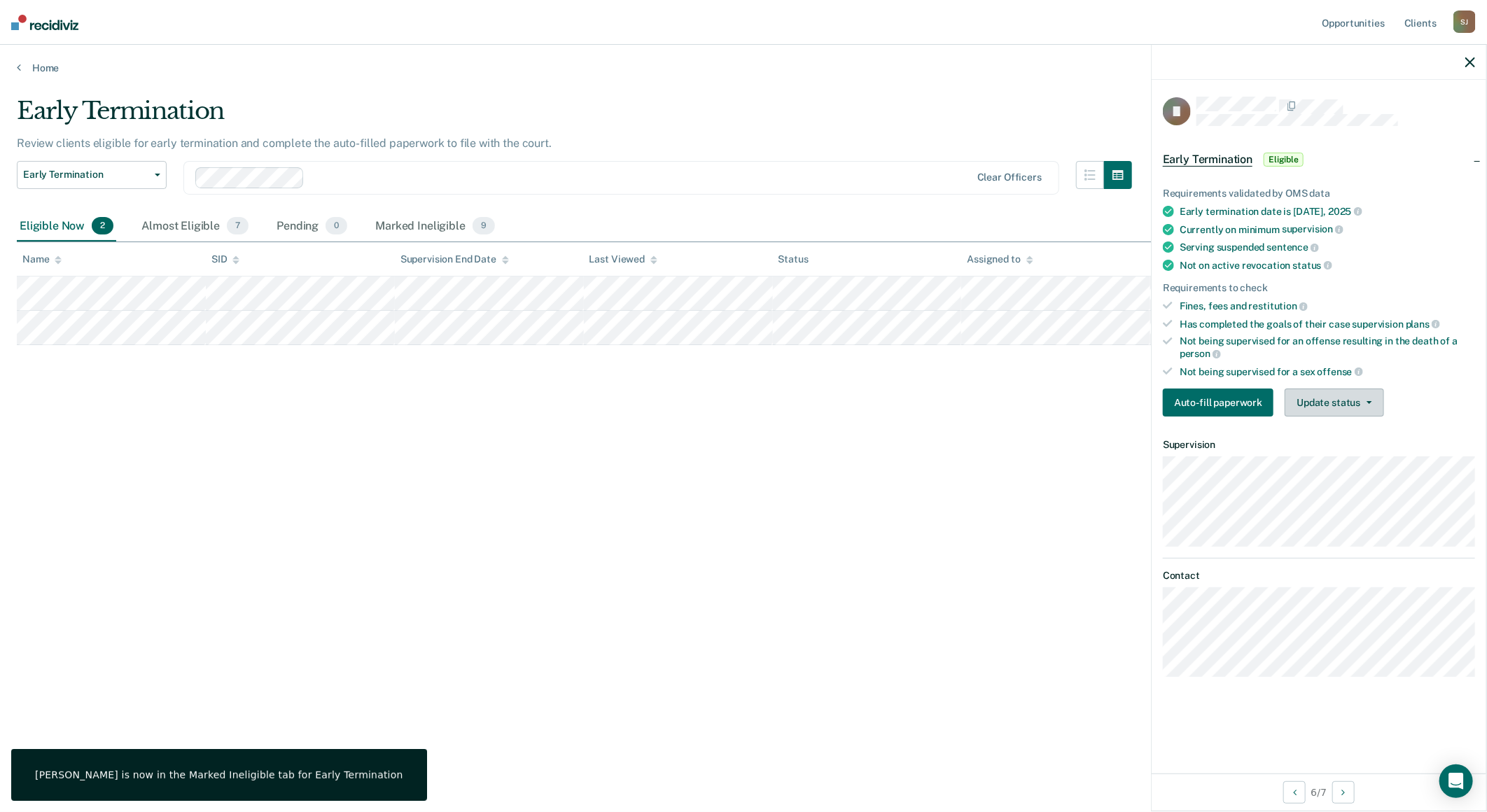
click at [1310, 390] on button "Update status" at bounding box center [1334, 402] width 99 height 28
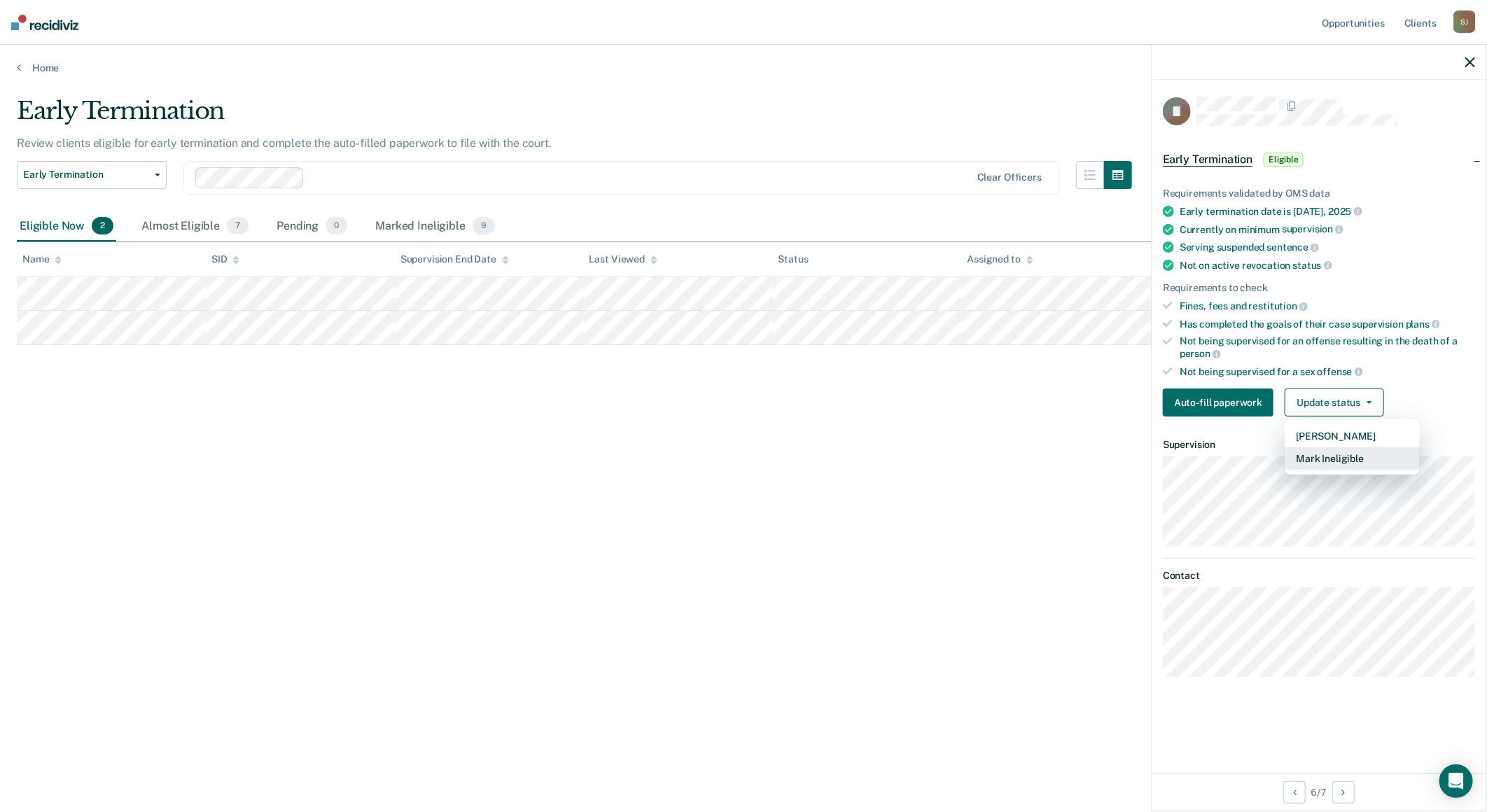
click at [1305, 448] on button "Mark Ineligible" at bounding box center [1352, 458] width 135 height 23
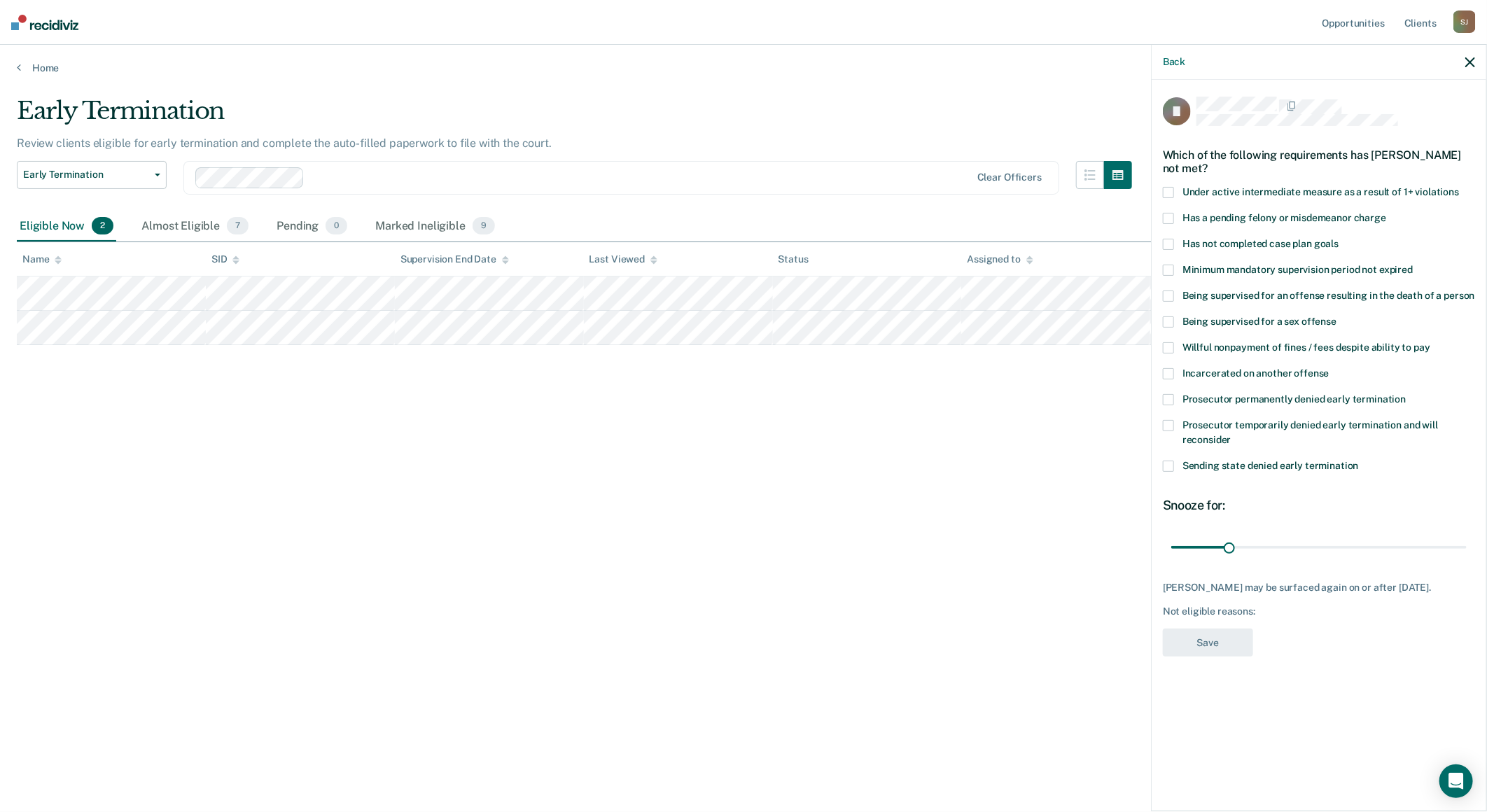
click at [1167, 243] on span at bounding box center [1168, 243] width 11 height 11
click at [1338, 238] on input "Has not completed case plan goals" at bounding box center [1338, 238] width 0 height 0
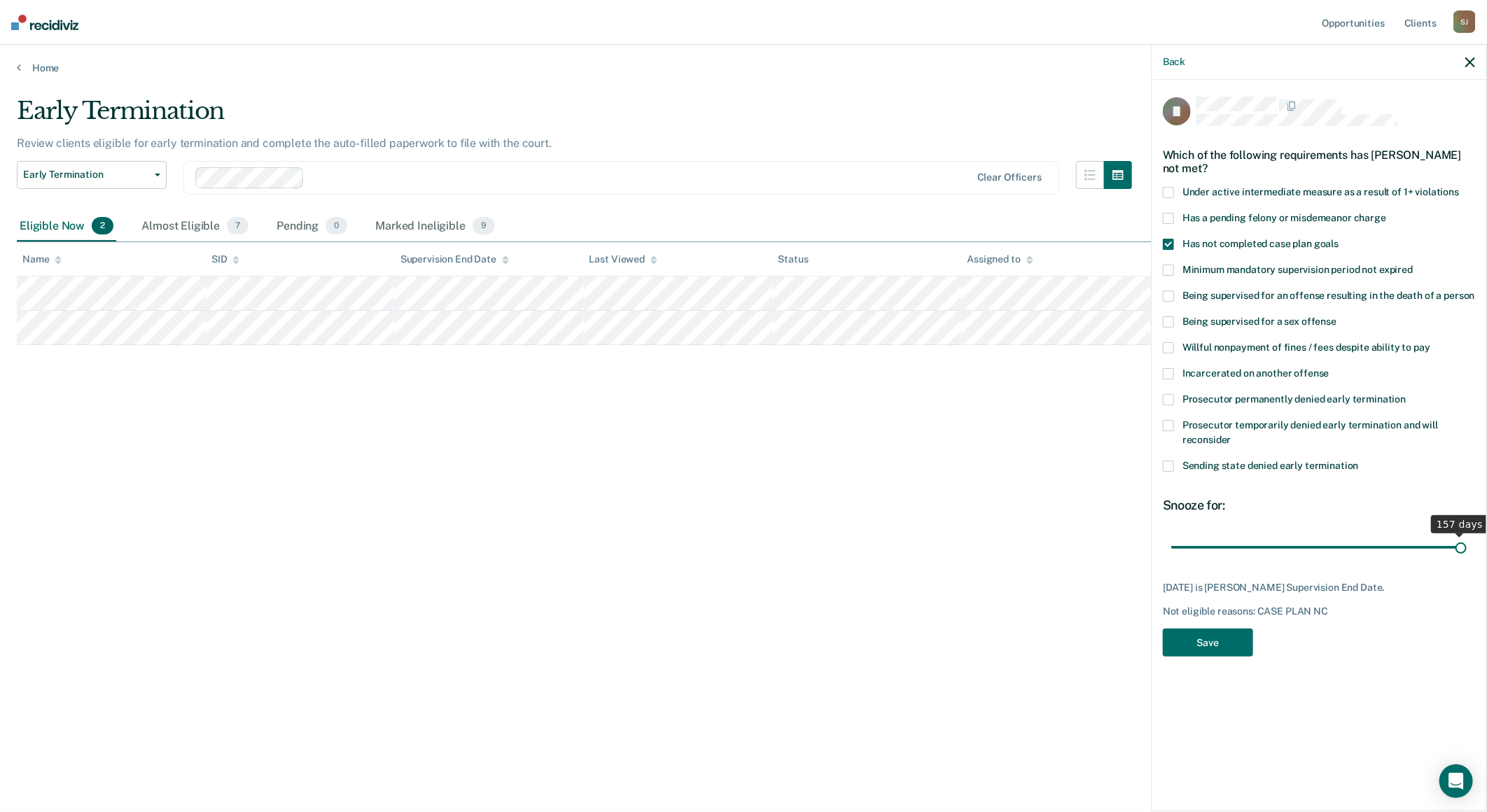
drag, startPoint x: 1234, startPoint y: 549, endPoint x: 1557, endPoint y: 549, distance: 323.0
type input "157"
click at [1466, 549] on input "range" at bounding box center [1319, 547] width 296 height 25
click at [1235, 648] on button "Save" at bounding box center [1208, 643] width 91 height 29
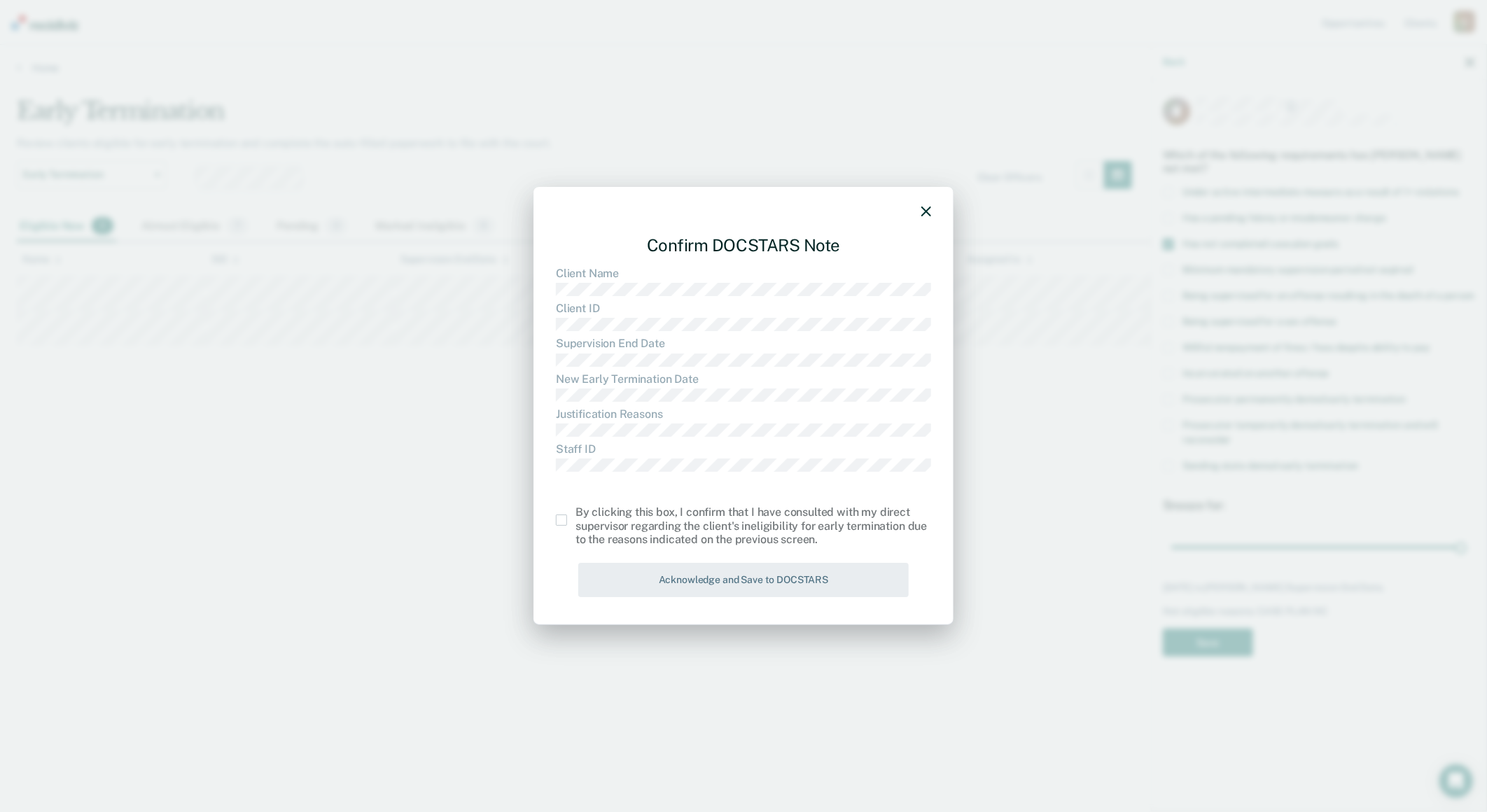
click at [555, 518] on div "Confirm DOCSTARS Note Client Name Client ID Supervision End Date New Early Term…" at bounding box center [743, 406] width 420 height 439
click at [568, 523] on label at bounding box center [566, 519] width 20 height 11
click at [575, 514] on input "checkbox" at bounding box center [575, 514] width 0 height 0
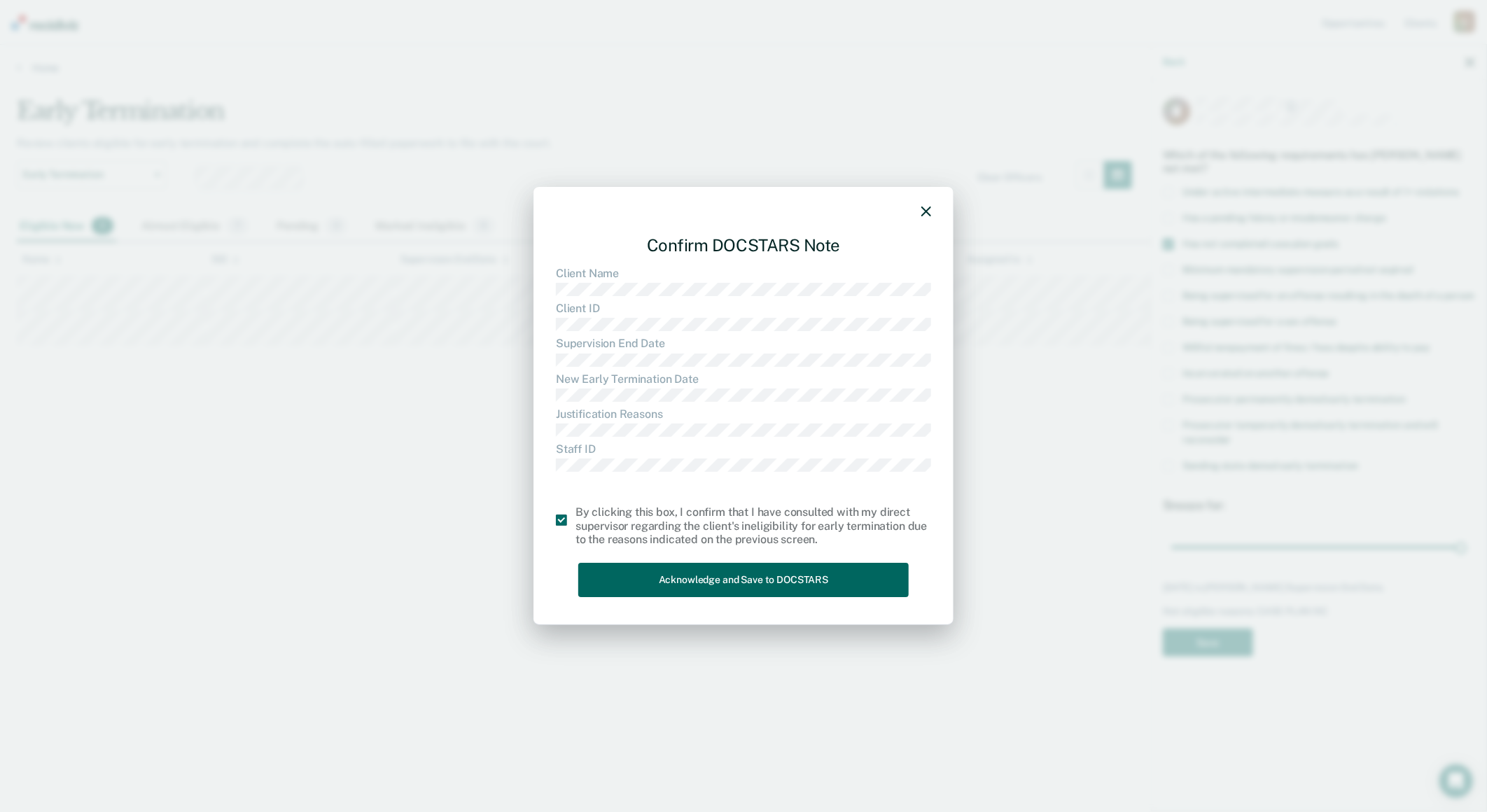
click at [644, 573] on button "Acknowledge and Save to DOCSTARS" at bounding box center [743, 579] width 330 height 34
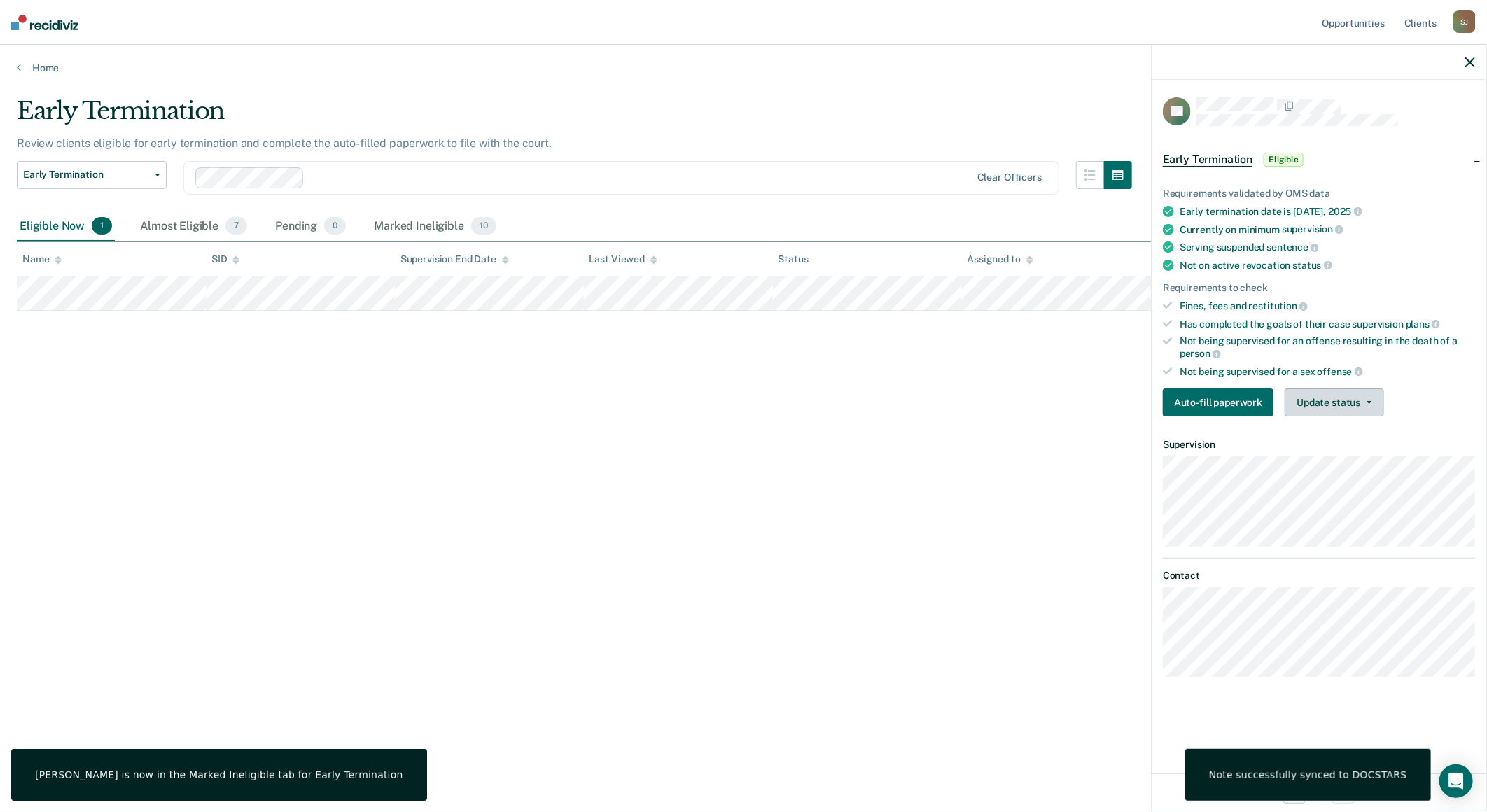
click at [1323, 400] on button "Update status" at bounding box center [1334, 402] width 99 height 28
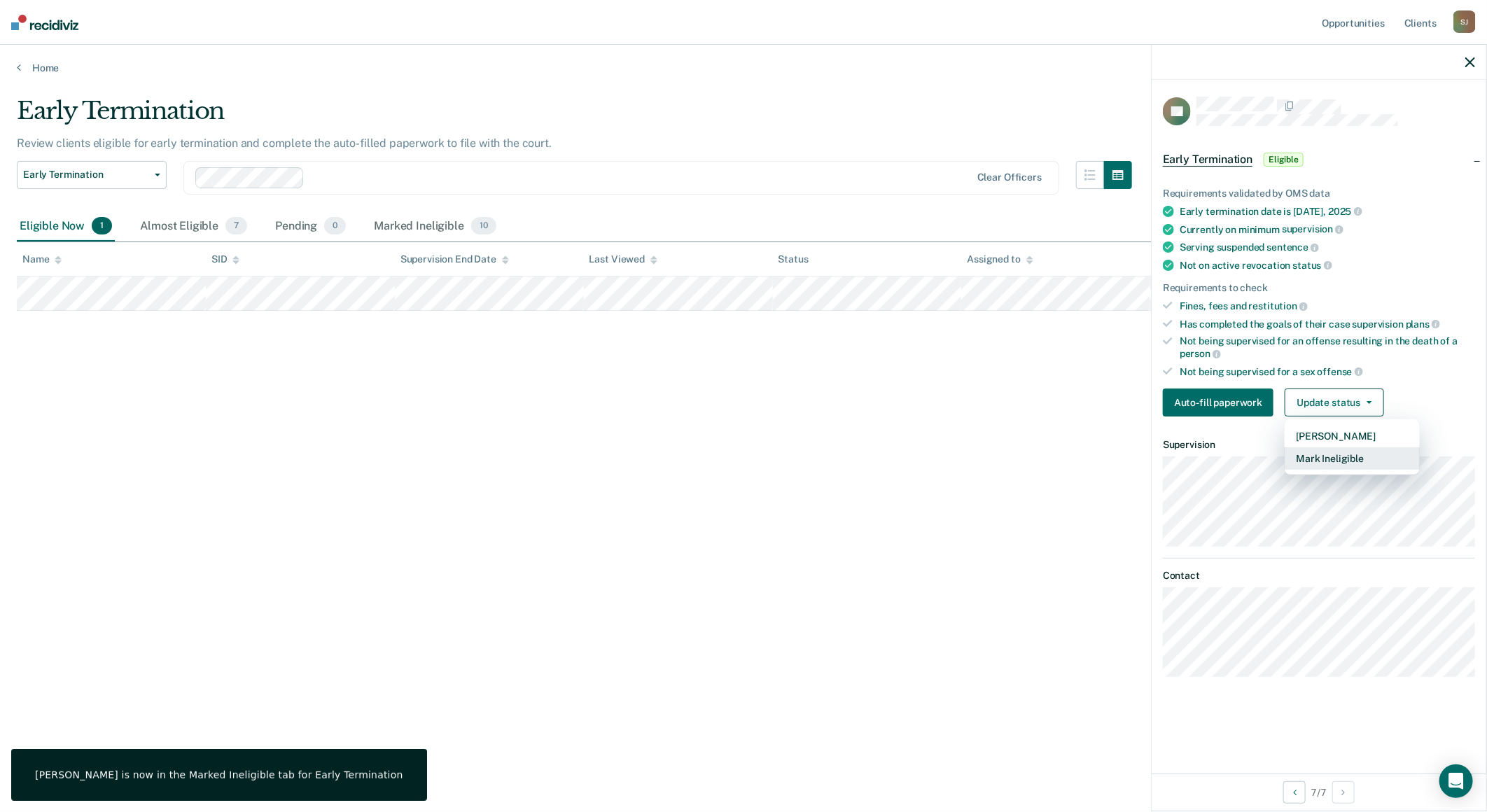
click at [1333, 447] on button "Mark Ineligible" at bounding box center [1352, 458] width 135 height 23
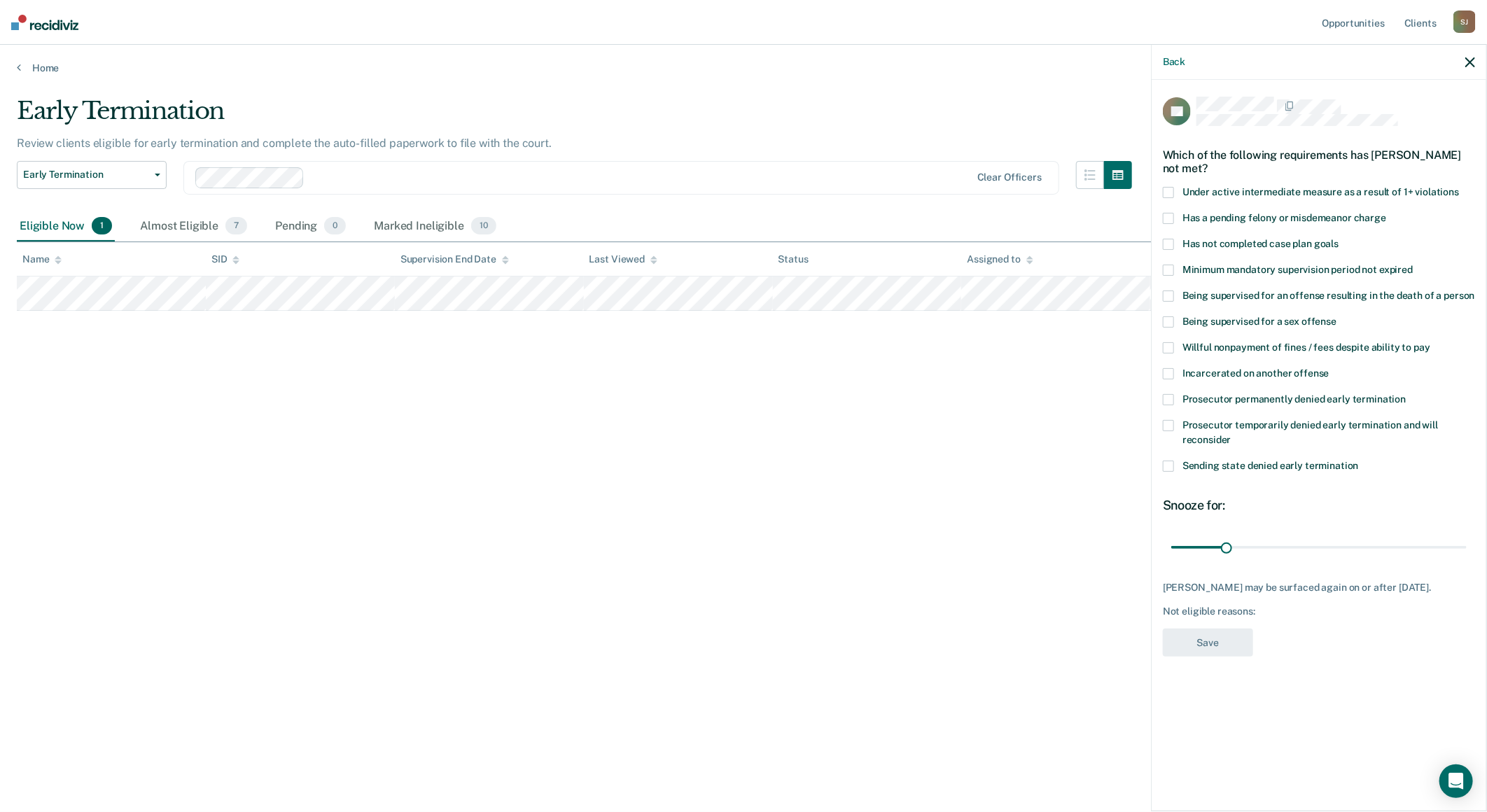
click at [1169, 222] on label "Has a pending felony or misdemeanor charge" at bounding box center [1318, 220] width 312 height 15
click at [1386, 213] on input "Has a pending felony or misdemeanor charge" at bounding box center [1386, 213] width 0 height 0
click at [1167, 242] on span at bounding box center [1168, 243] width 11 height 11
click at [1338, 238] on input "Has not completed case plan goals" at bounding box center [1338, 238] width 0 height 0
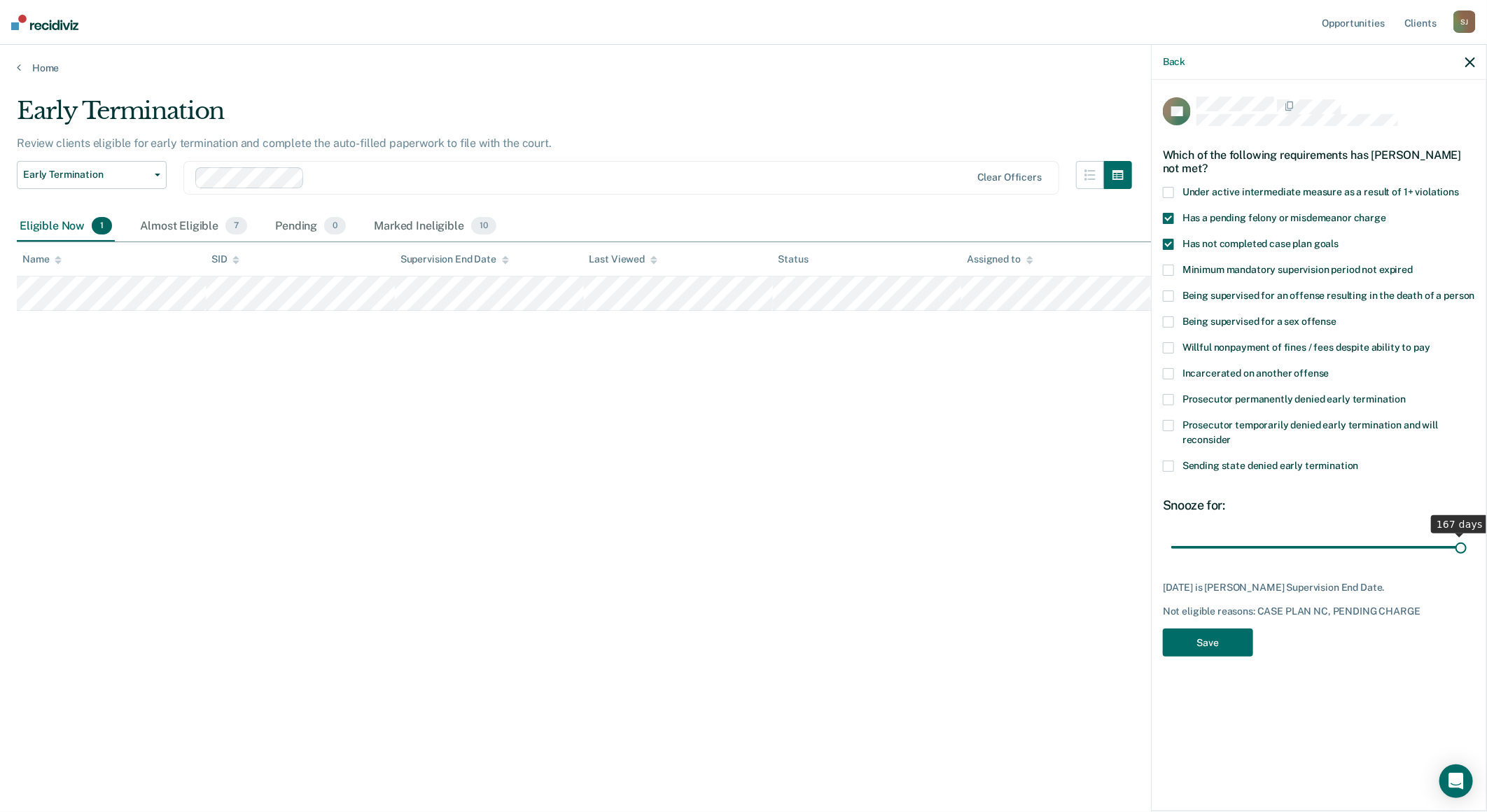
drag, startPoint x: 1231, startPoint y: 543, endPoint x: 1573, endPoint y: 572, distance: 343.2
type input "167"
click at [1466, 560] on input "range" at bounding box center [1319, 547] width 296 height 25
click at [1217, 644] on button "Save" at bounding box center [1208, 643] width 91 height 29
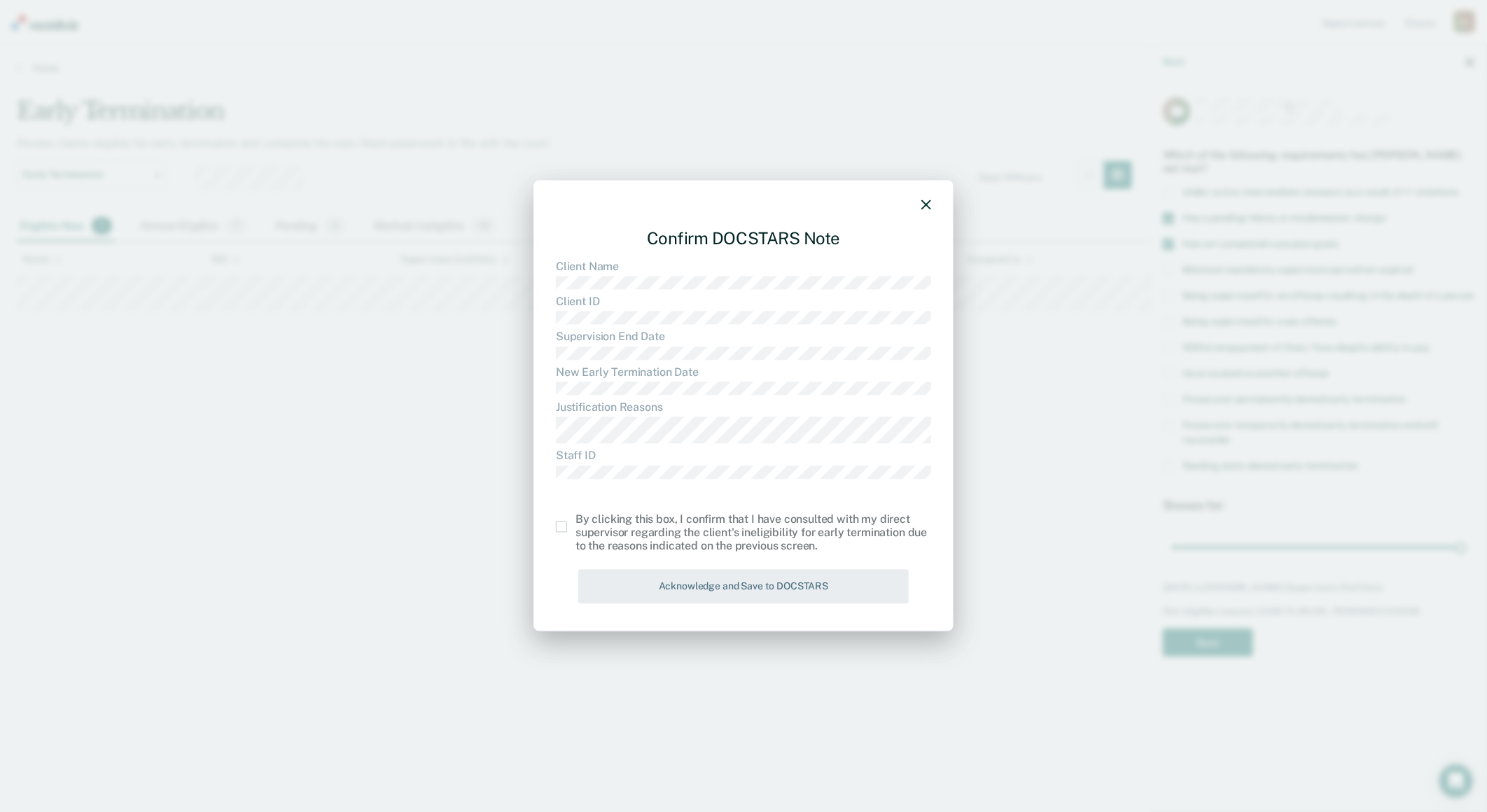
click at [745, 535] on div "By clicking this box, I confirm that I have consulted with my direct supervisor…" at bounding box center [753, 532] width 356 height 40
click at [567, 534] on div "By clicking this box, I confirm that I have consulted with my direct supervisor…" at bounding box center [743, 532] width 375 height 40
click at [564, 528] on span at bounding box center [561, 526] width 11 height 11
click at [575, 521] on input "checkbox" at bounding box center [575, 521] width 0 height 0
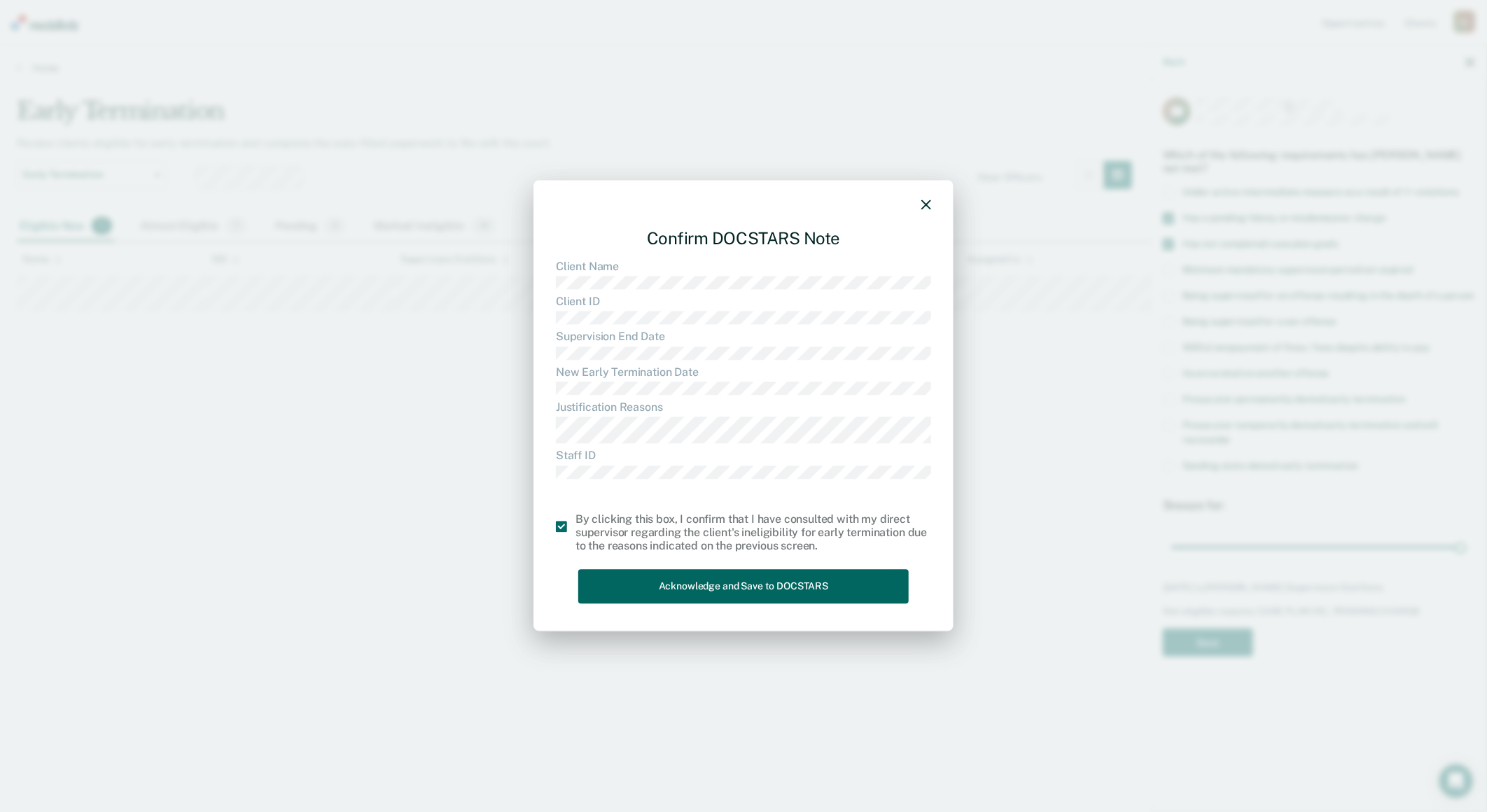
click at [663, 579] on button "Acknowledge and Save to DOCSTARS" at bounding box center [743, 586] width 330 height 34
